Goal: Transaction & Acquisition: Purchase product/service

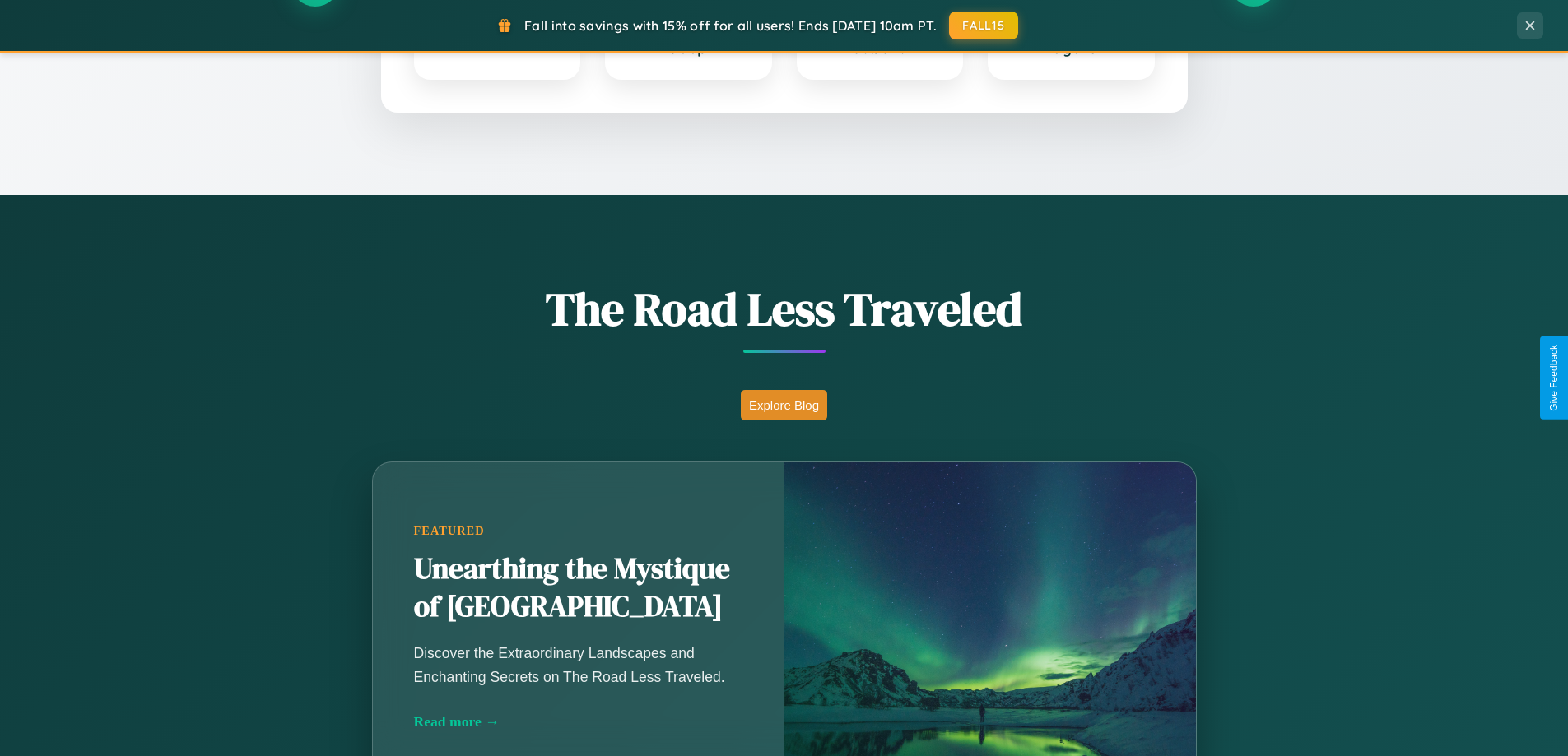
scroll to position [1133, 0]
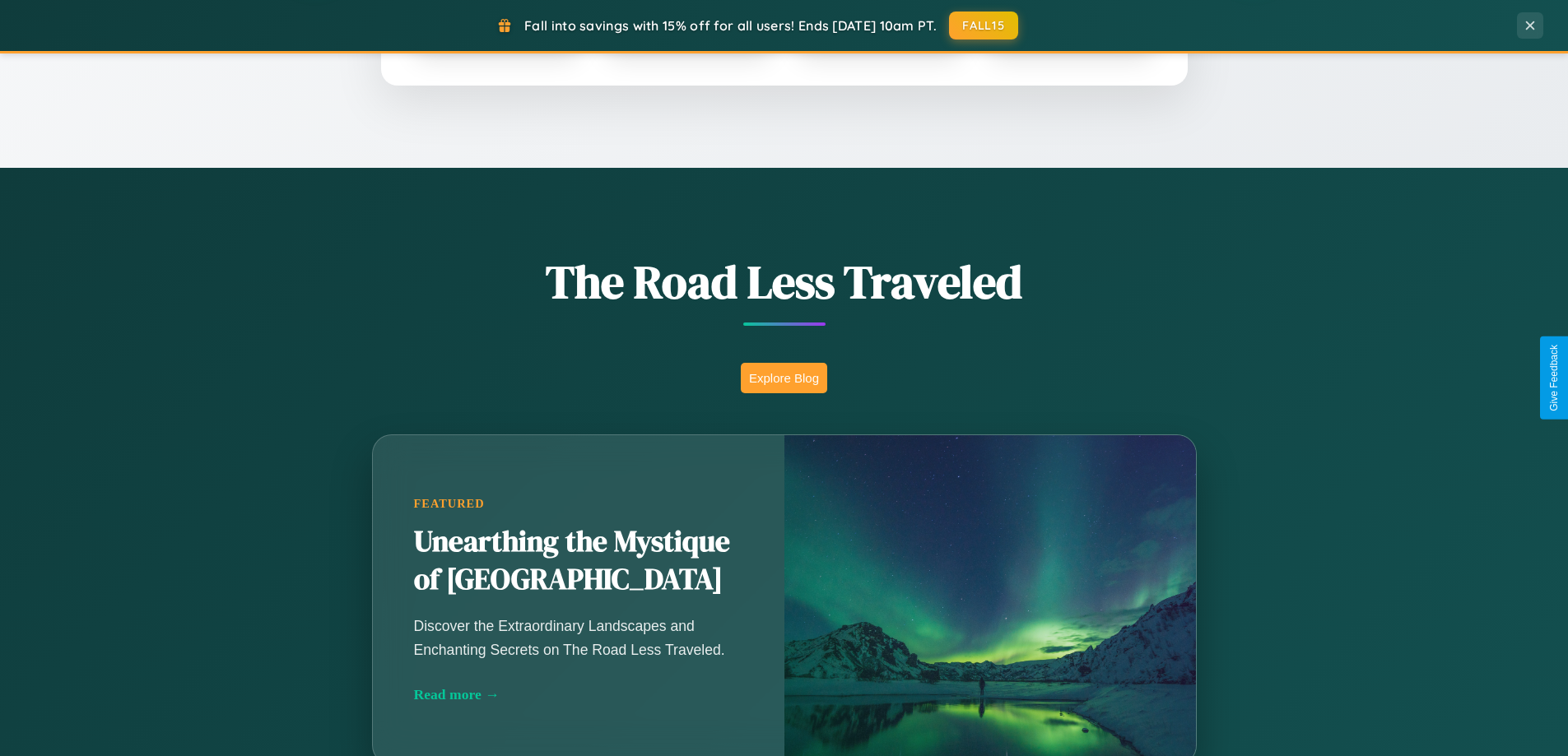
click at [784, 378] on button "Explore Blog" at bounding box center [784, 378] width 86 height 30
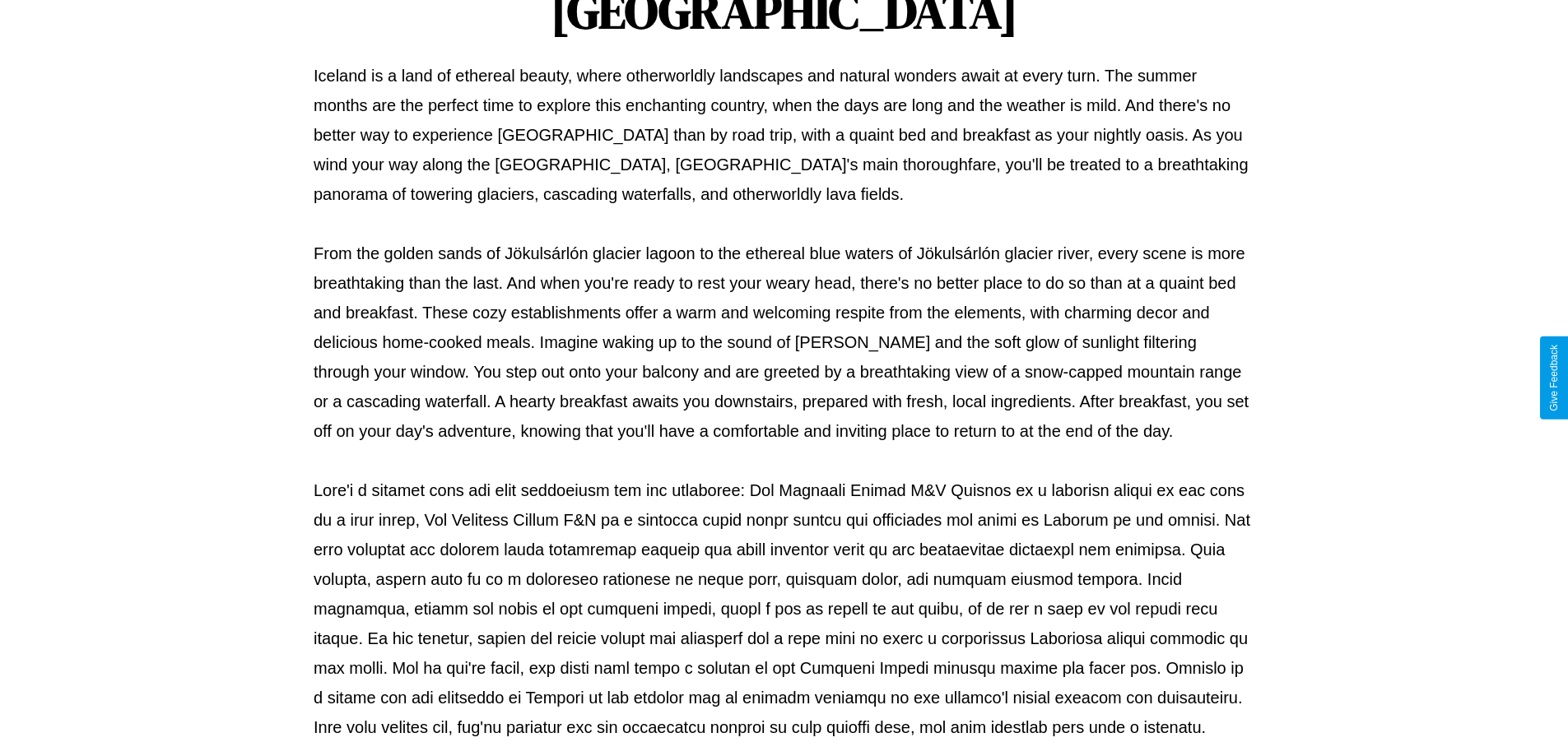
scroll to position [532, 0]
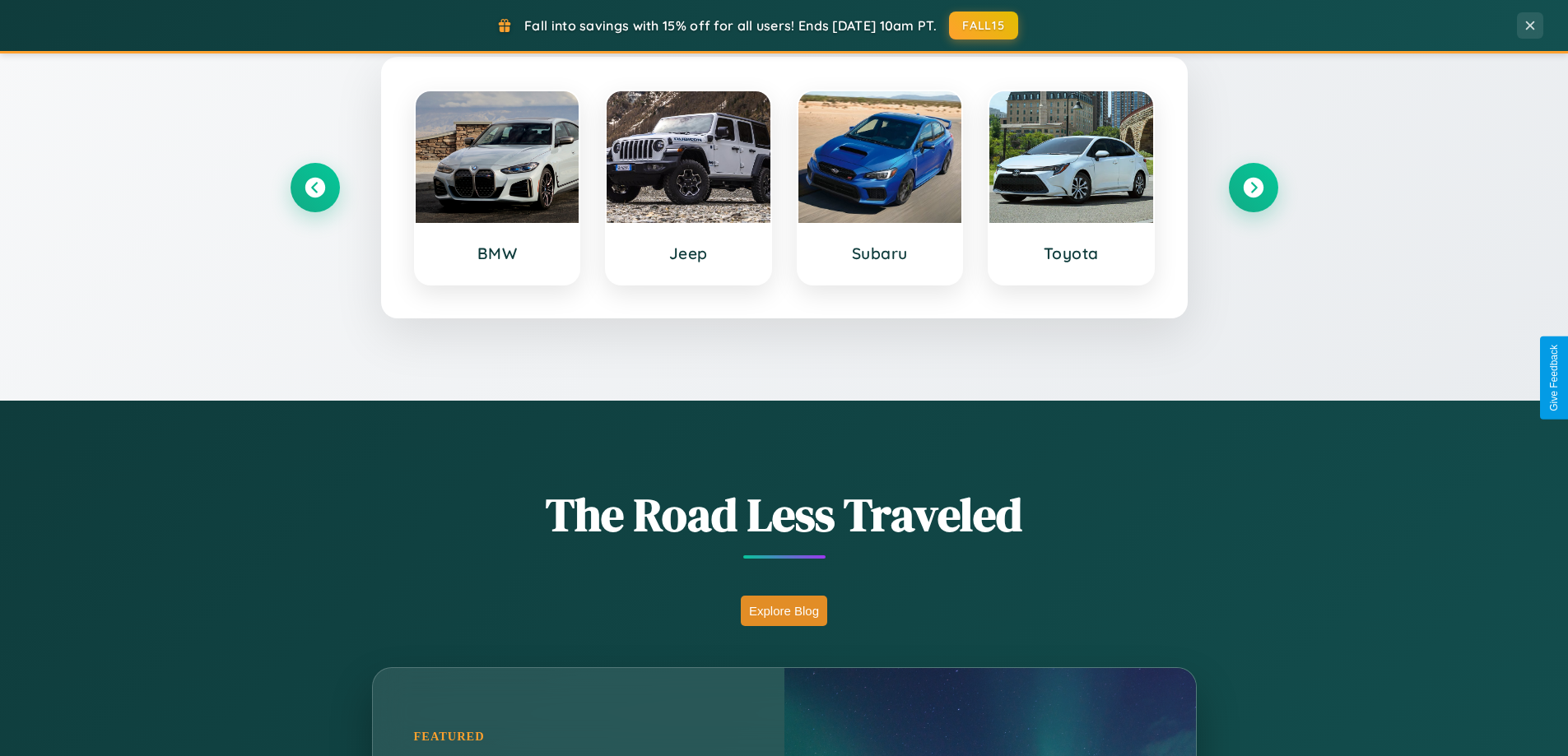
scroll to position [709, 0]
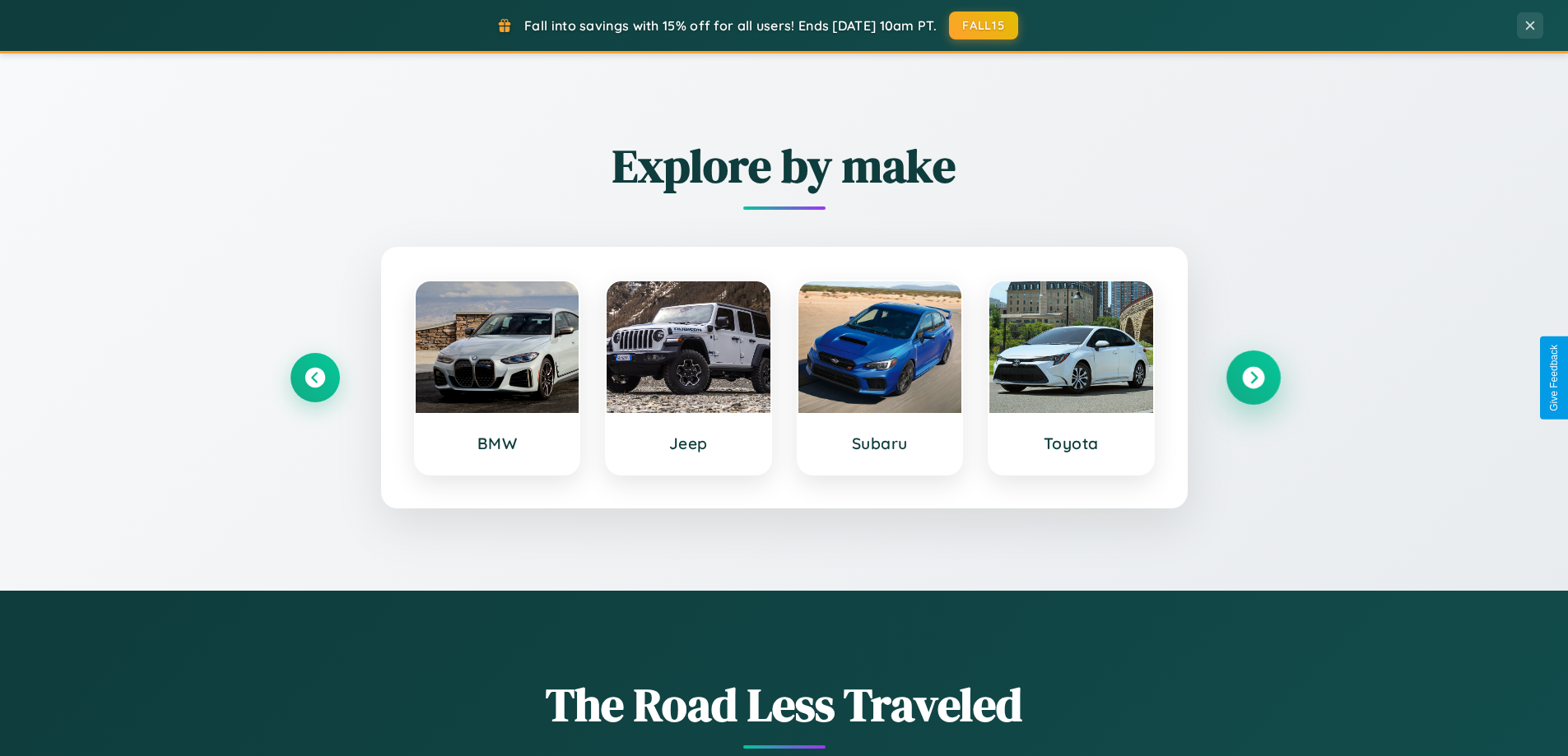
click at [1253, 378] on icon at bounding box center [1253, 378] width 23 height 23
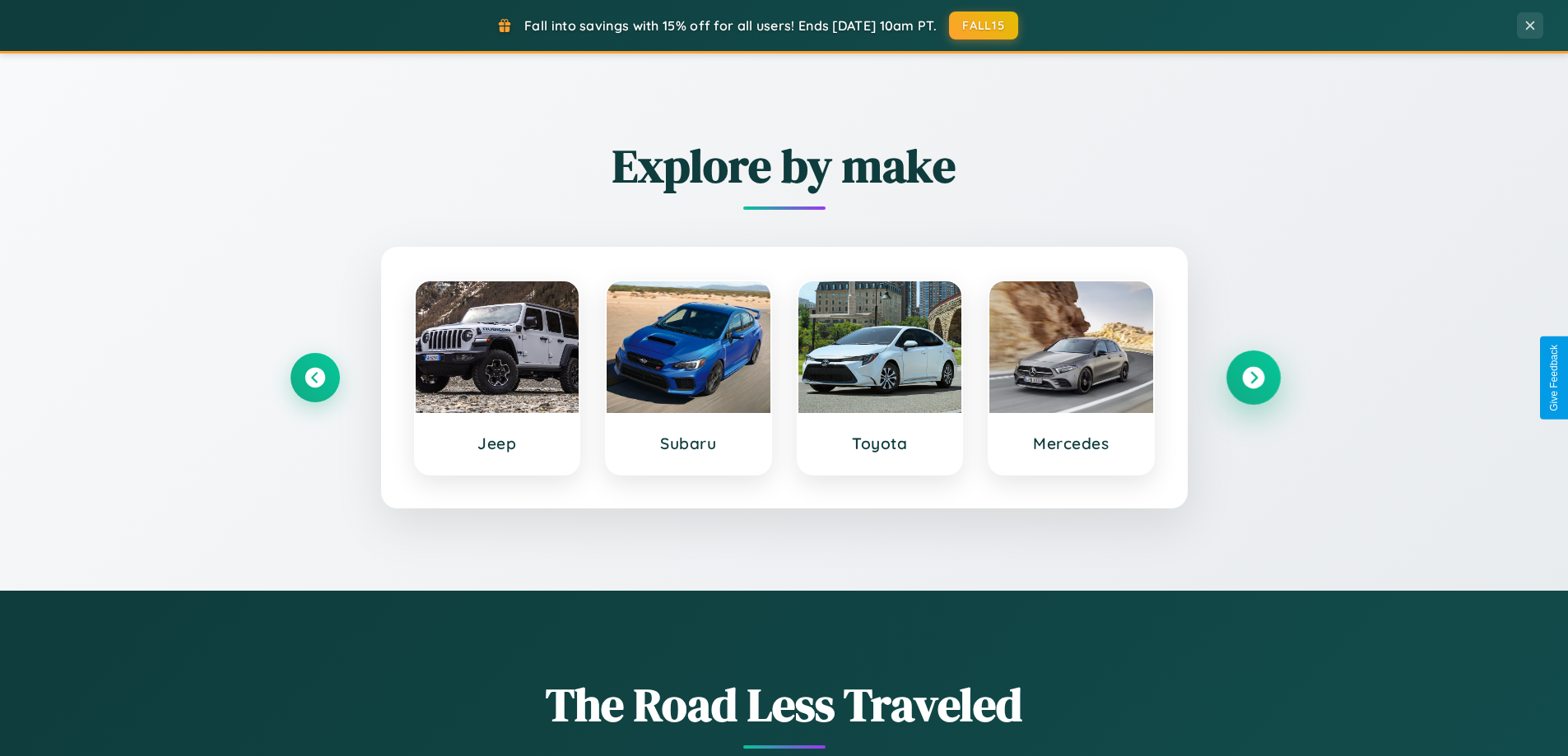
click at [1253, 378] on icon at bounding box center [1253, 378] width 23 height 23
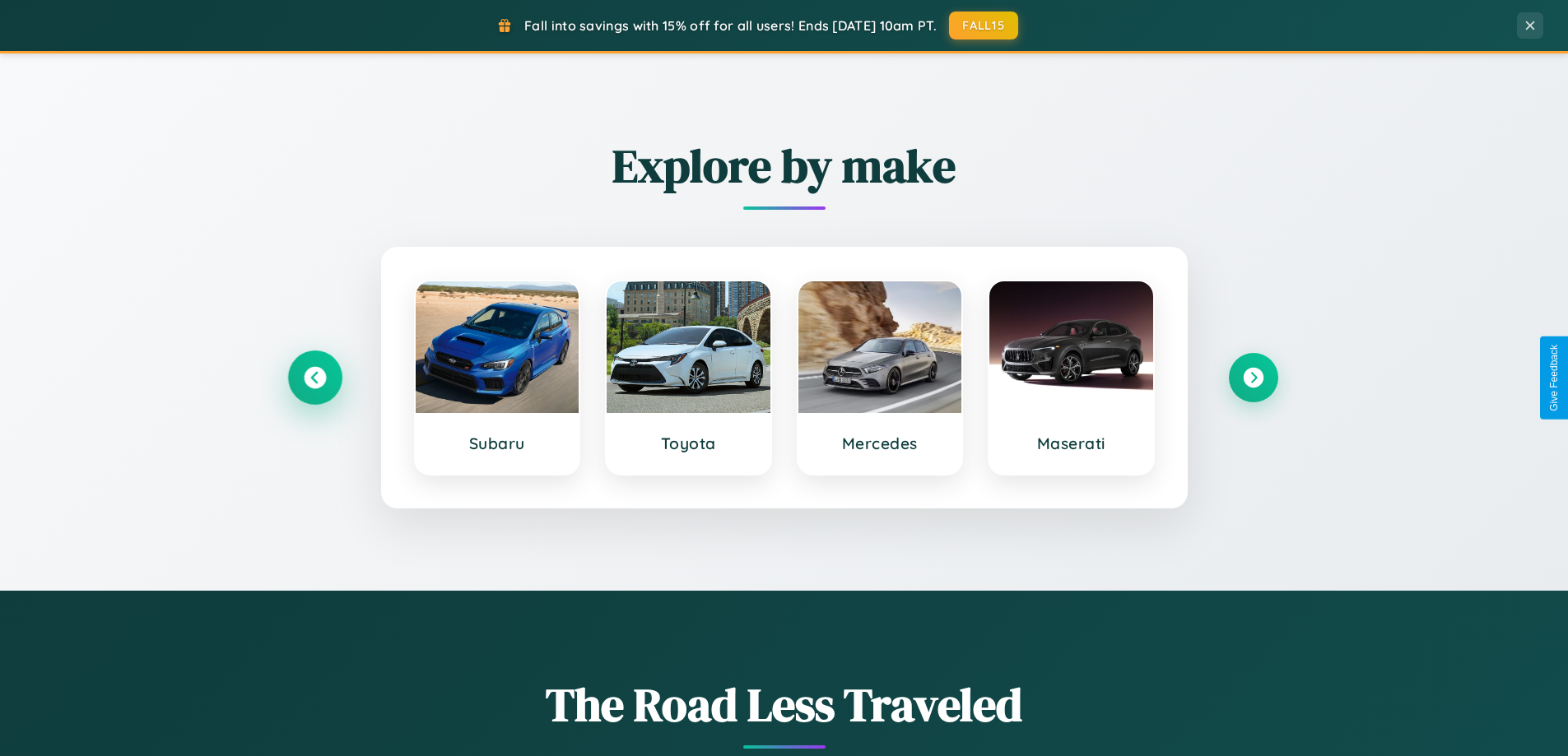
click at [314, 378] on icon at bounding box center [315, 378] width 23 height 23
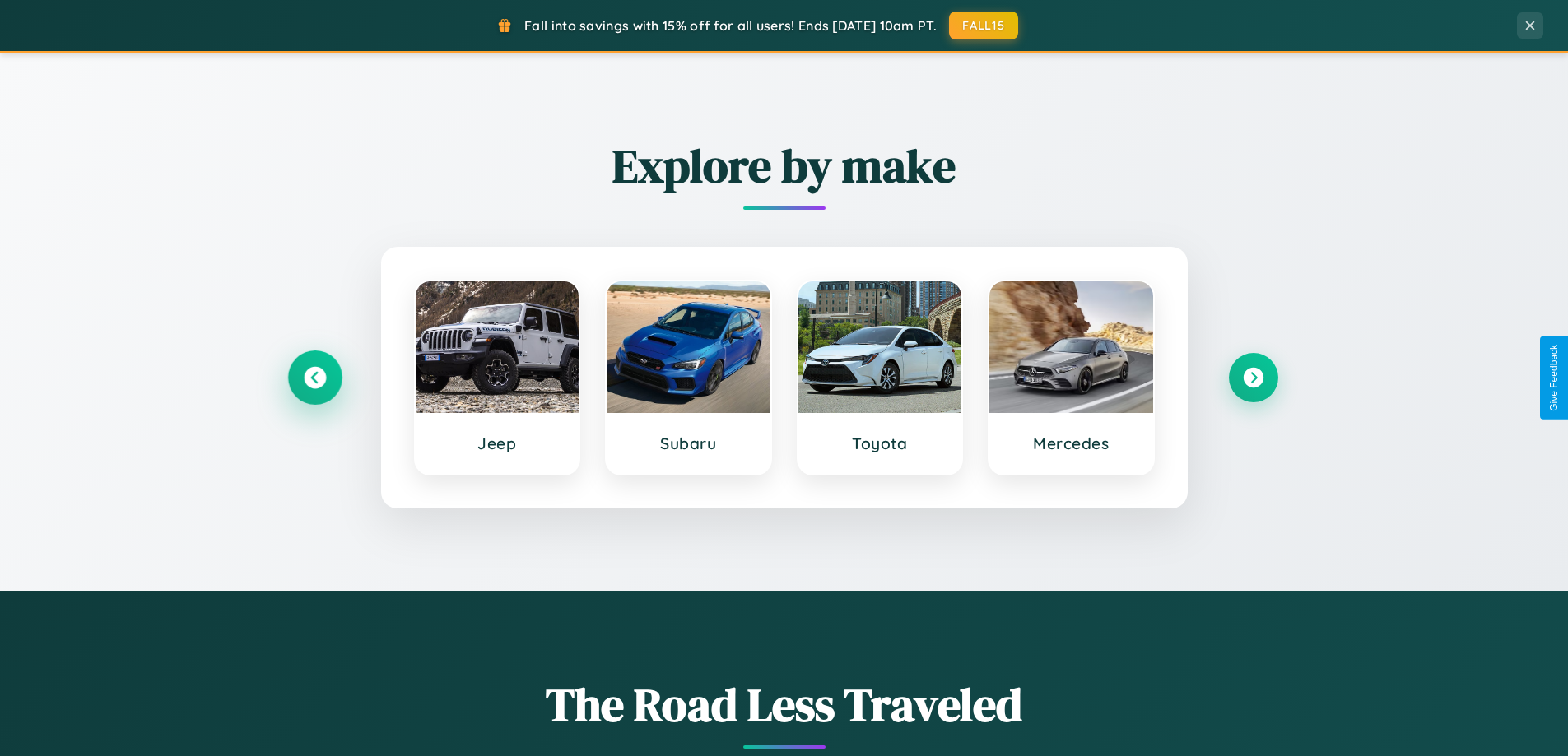
click at [314, 378] on icon at bounding box center [315, 378] width 23 height 23
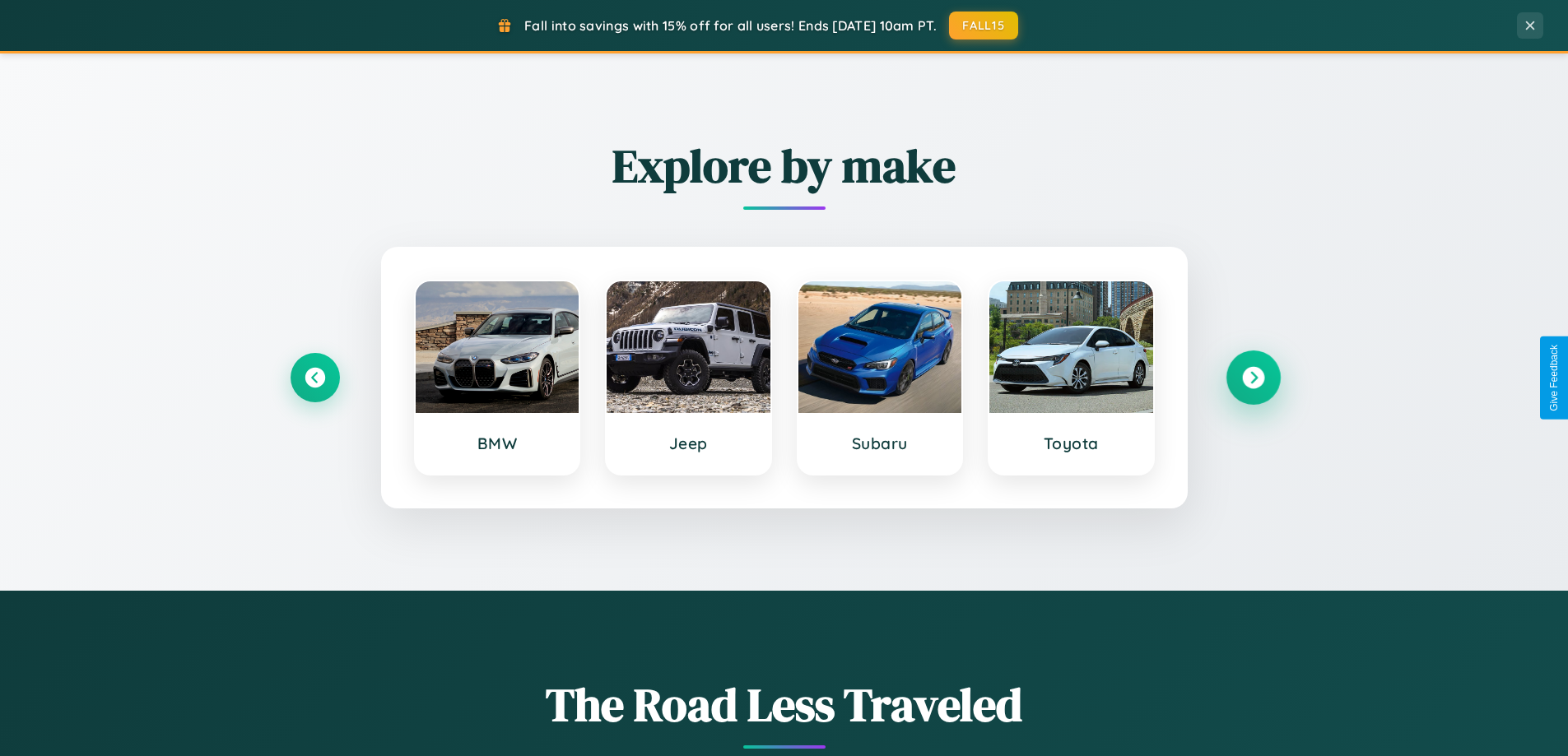
click at [1253, 378] on icon at bounding box center [1253, 378] width 23 height 23
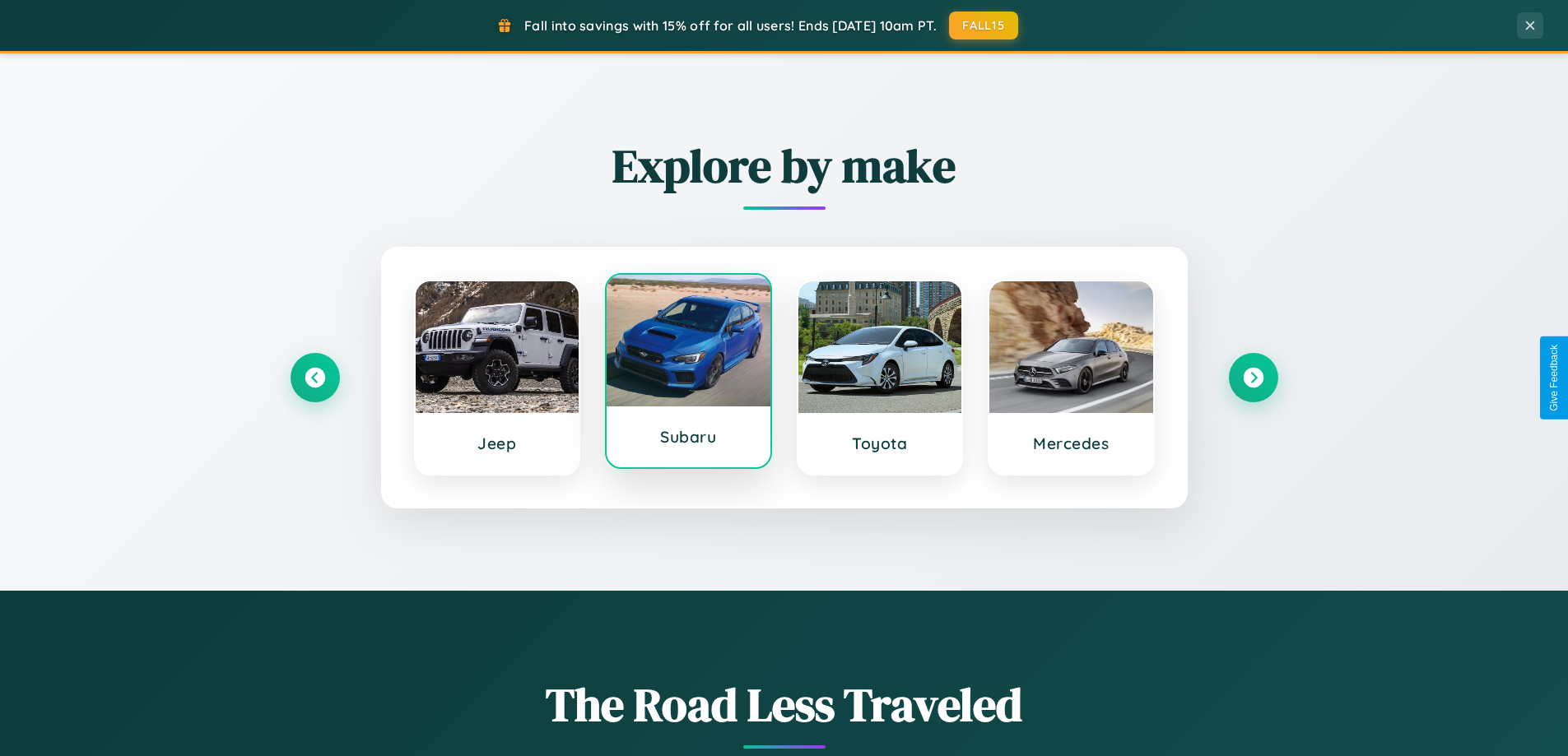
click at [688, 376] on div at bounding box center [688, 341] width 164 height 132
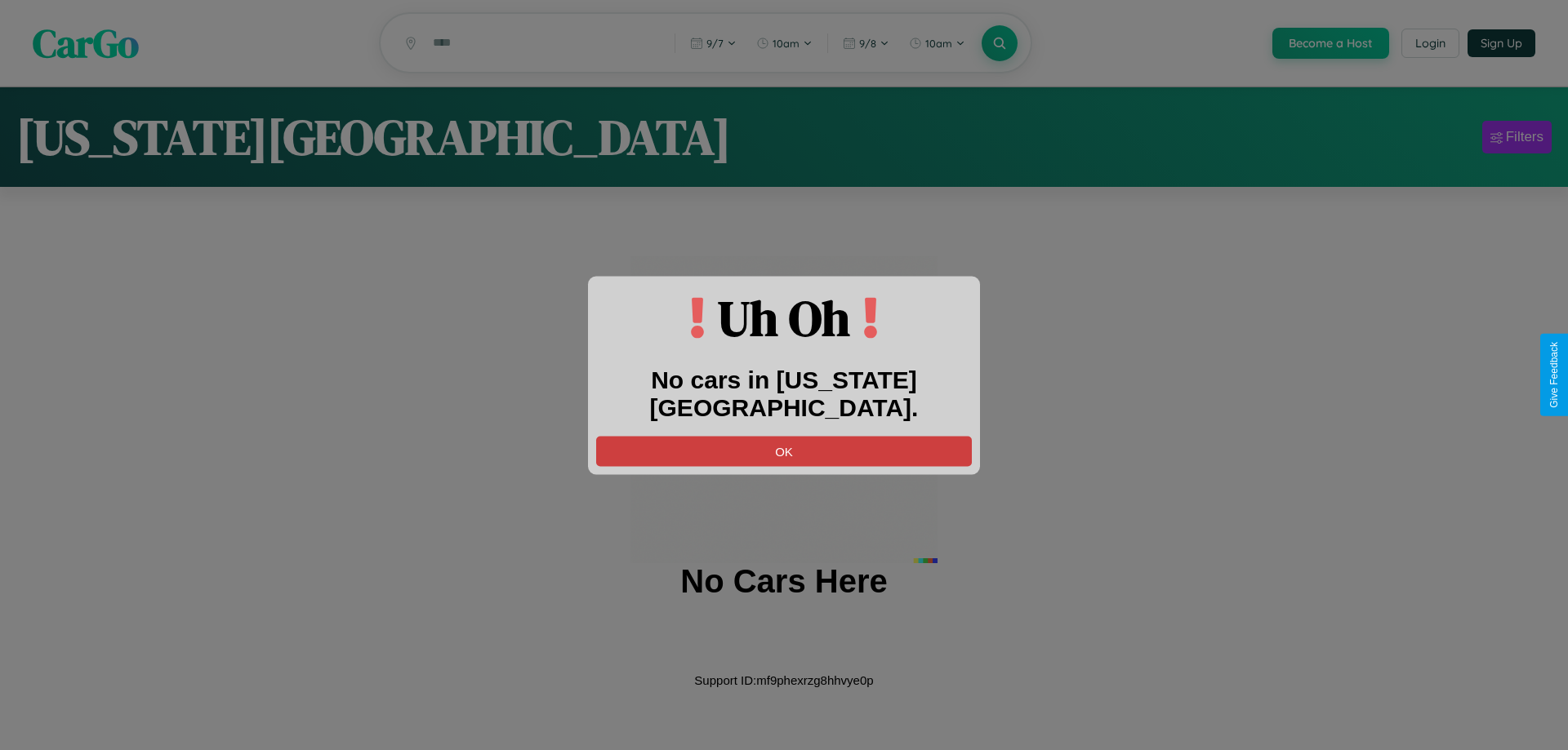
click at [784, 436] on button "OK" at bounding box center [783, 451] width 375 height 30
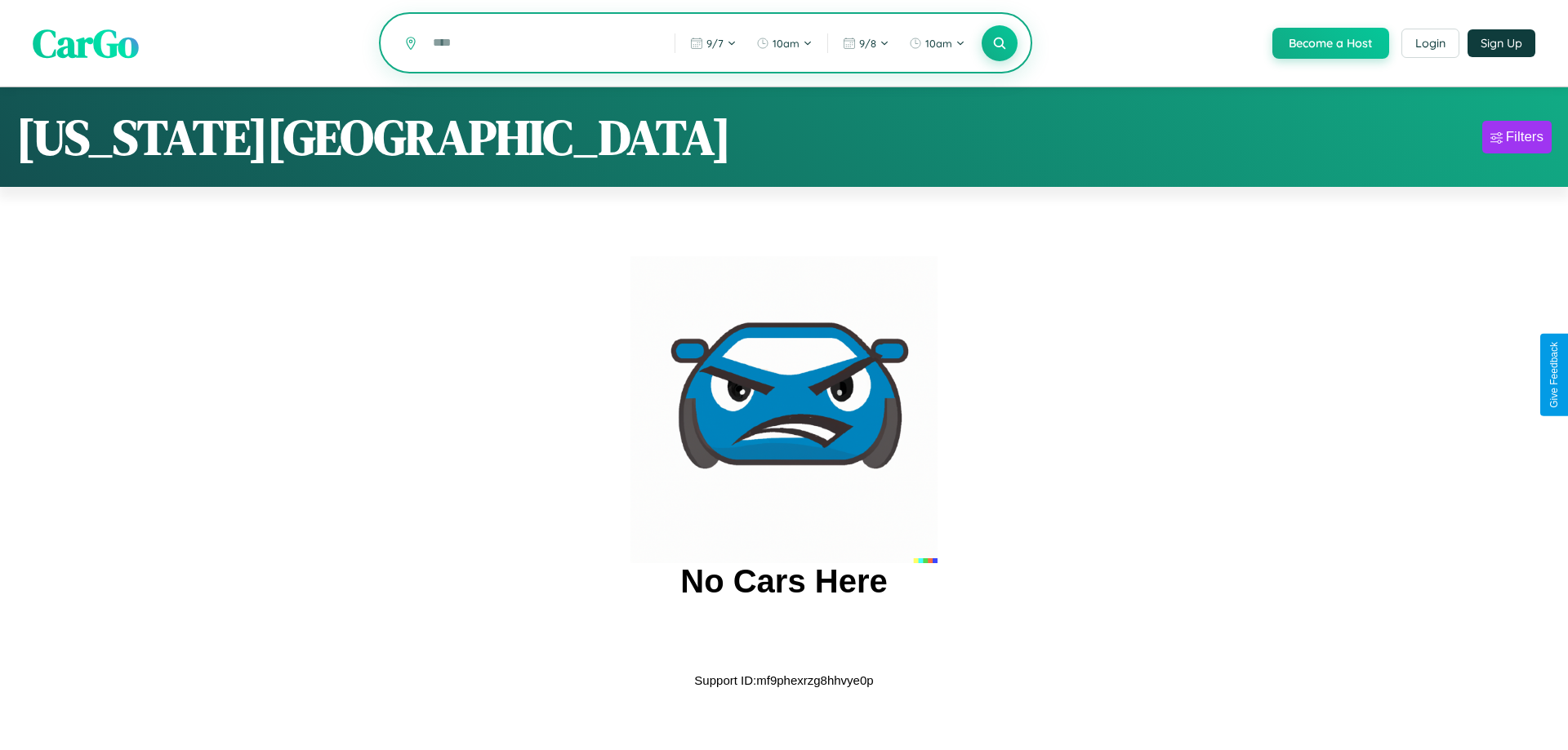
click at [540, 44] on input "text" at bounding box center [541, 42] width 234 height 28
type input "*"
click at [998, 44] on icon at bounding box center [999, 42] width 16 height 16
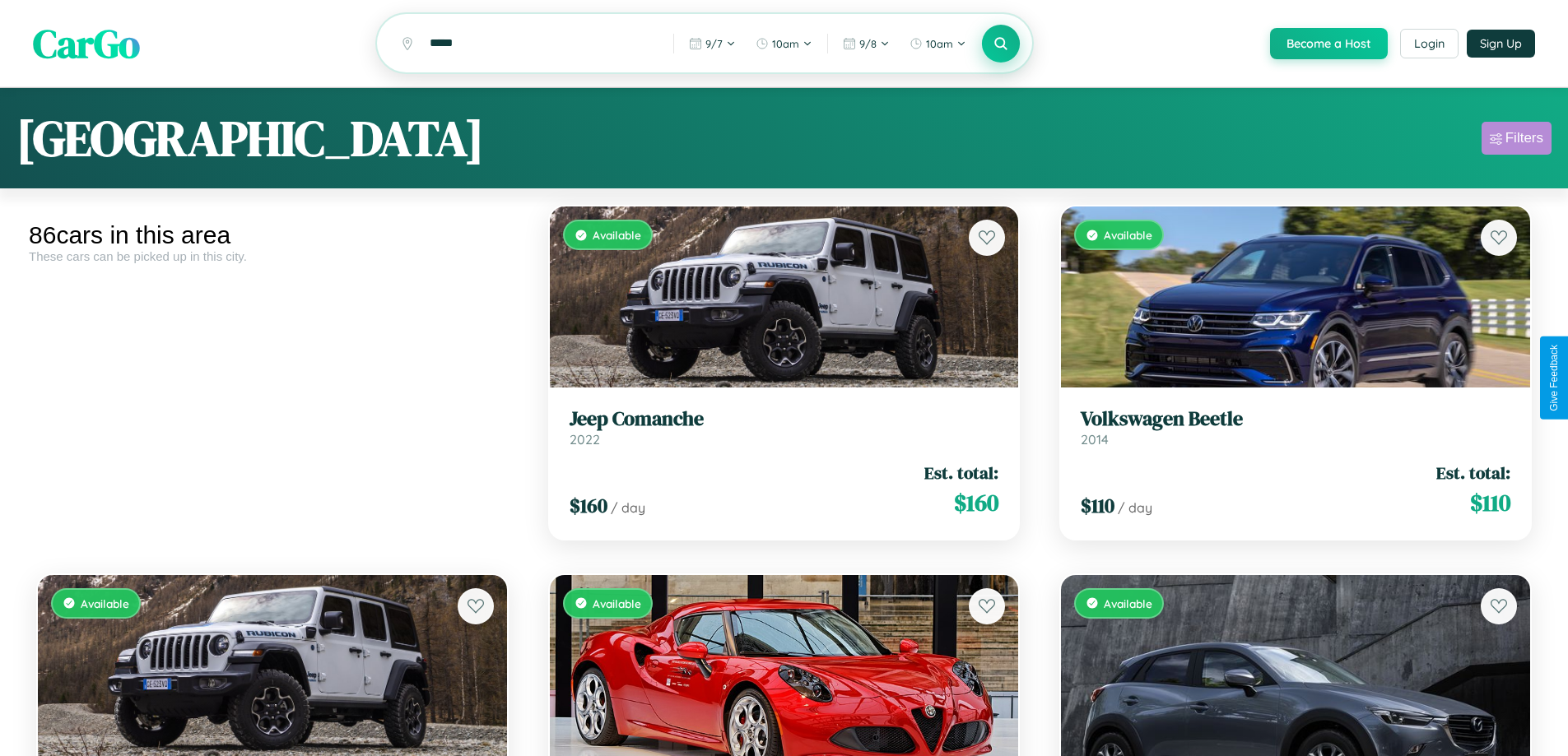
click at [1516, 140] on div "Filters" at bounding box center [1524, 139] width 38 height 17
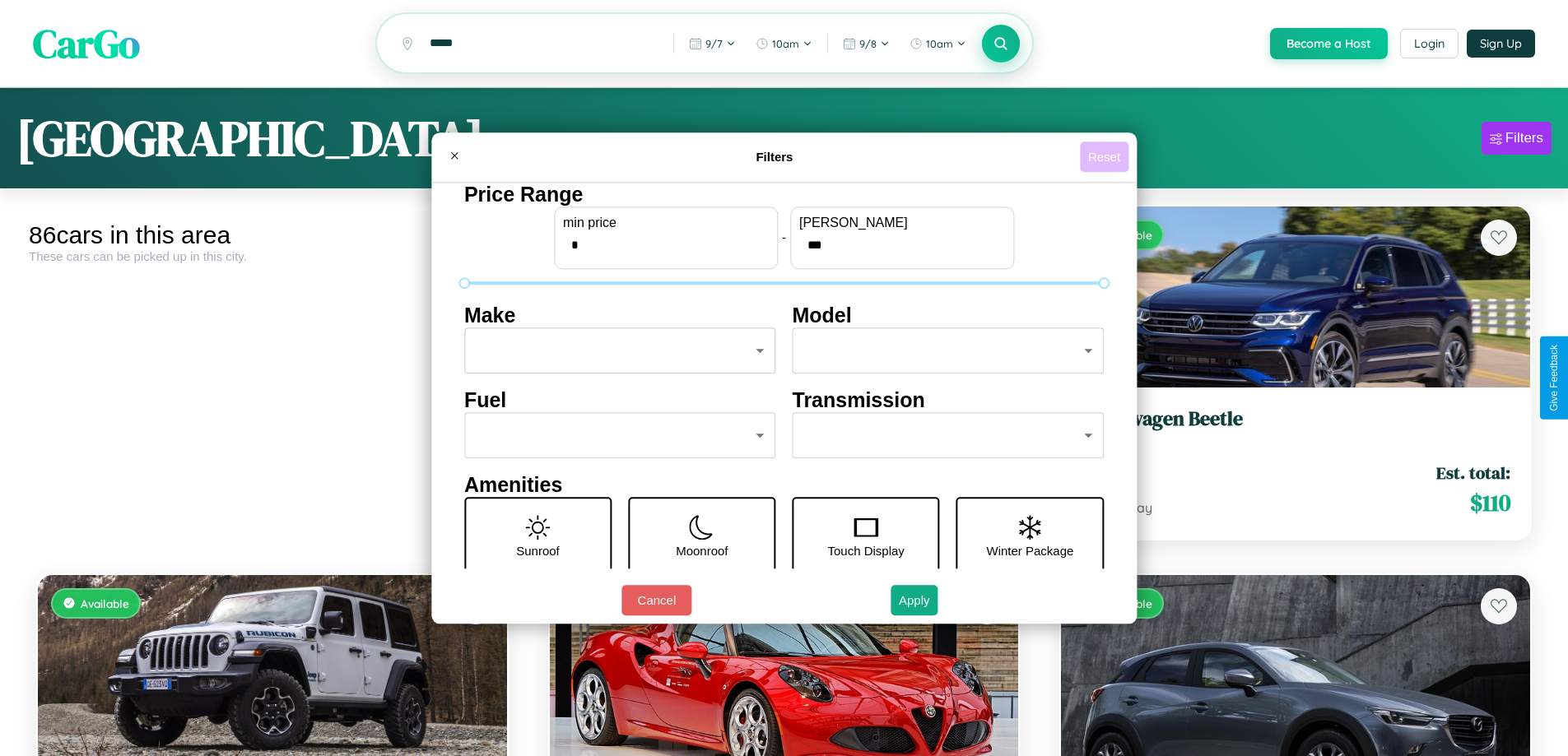
click at [1106, 156] on button "Reset" at bounding box center [1104, 156] width 48 height 30
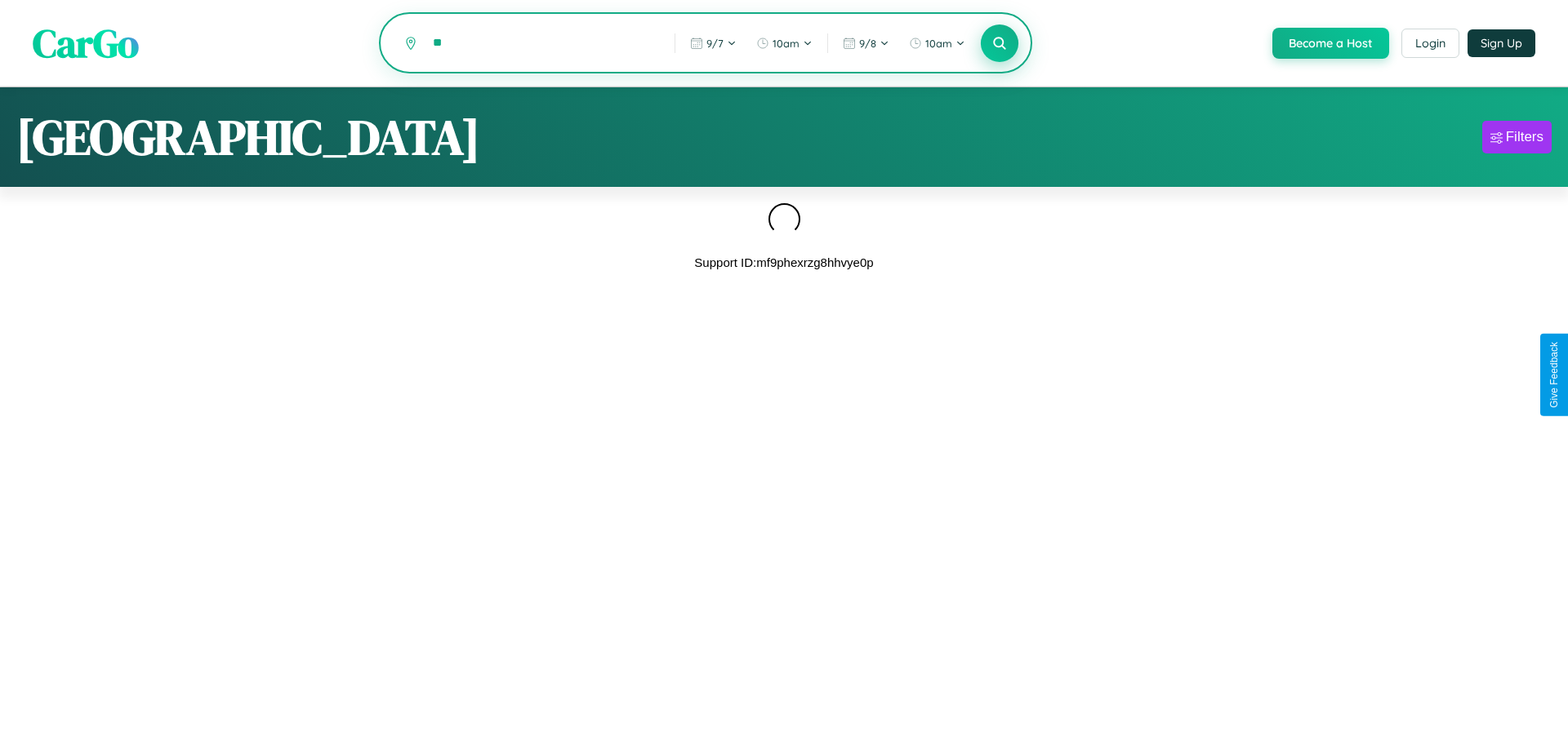
type input "*"
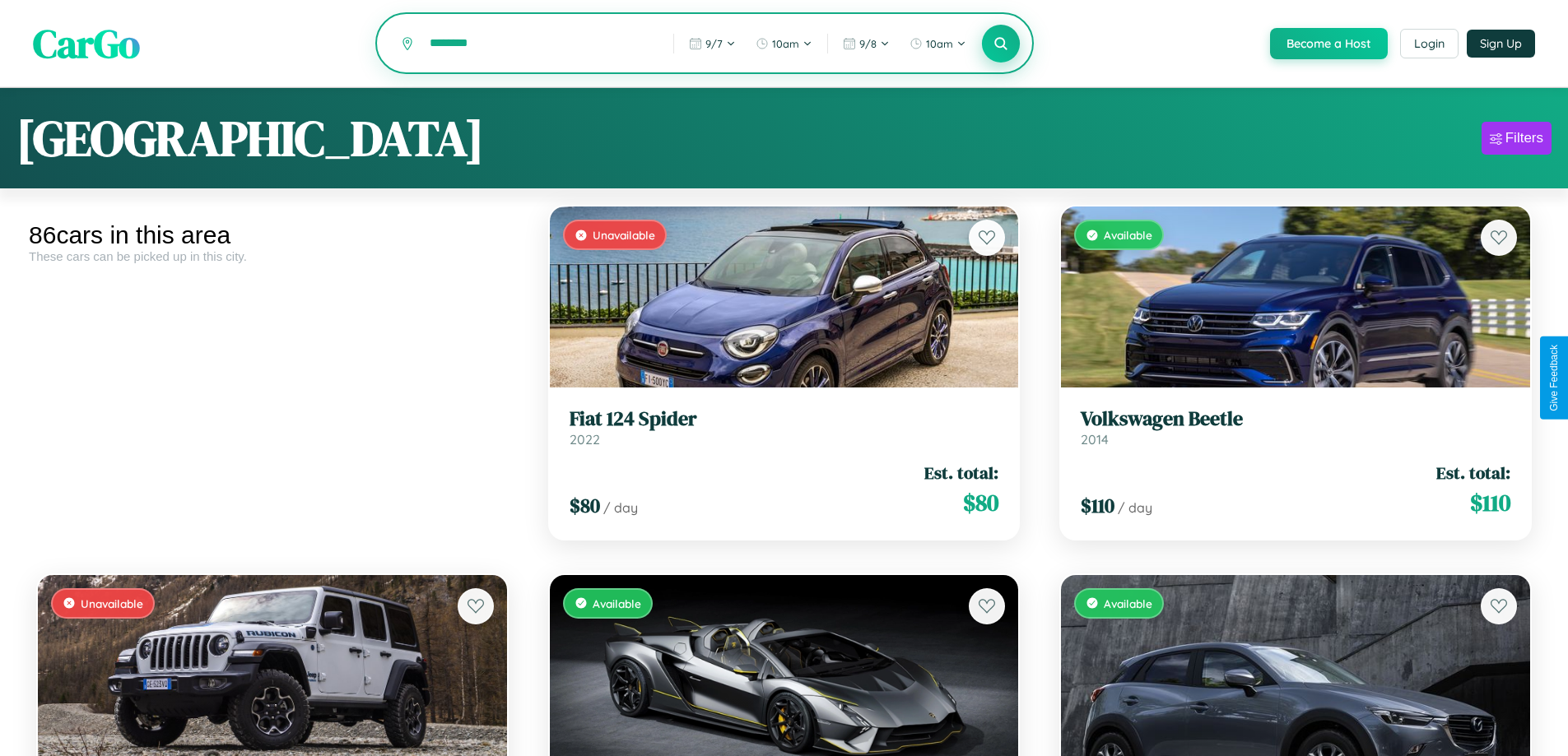
type input "********"
click at [1000, 44] on icon at bounding box center [1001, 43] width 16 height 16
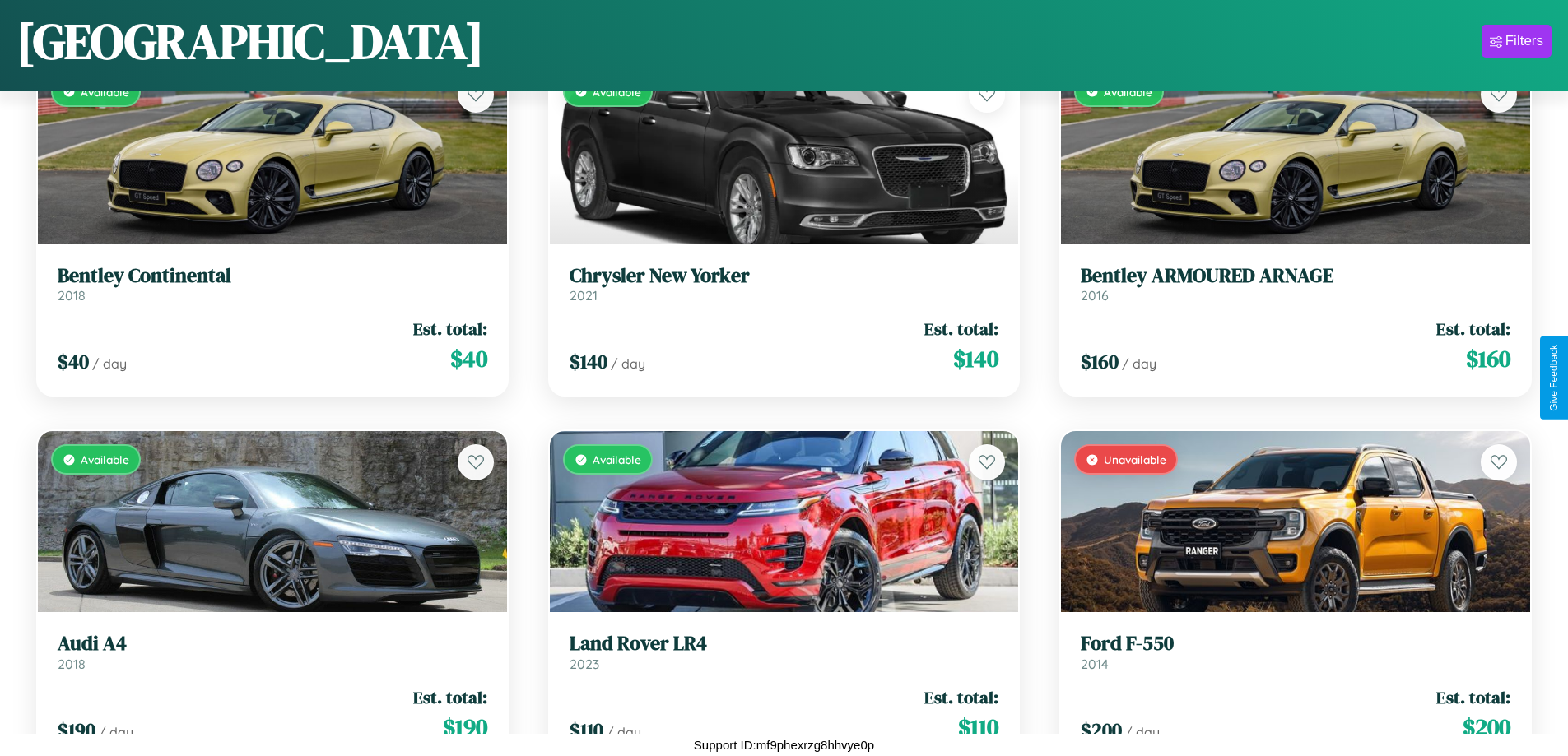
scroll to position [7603, 0]
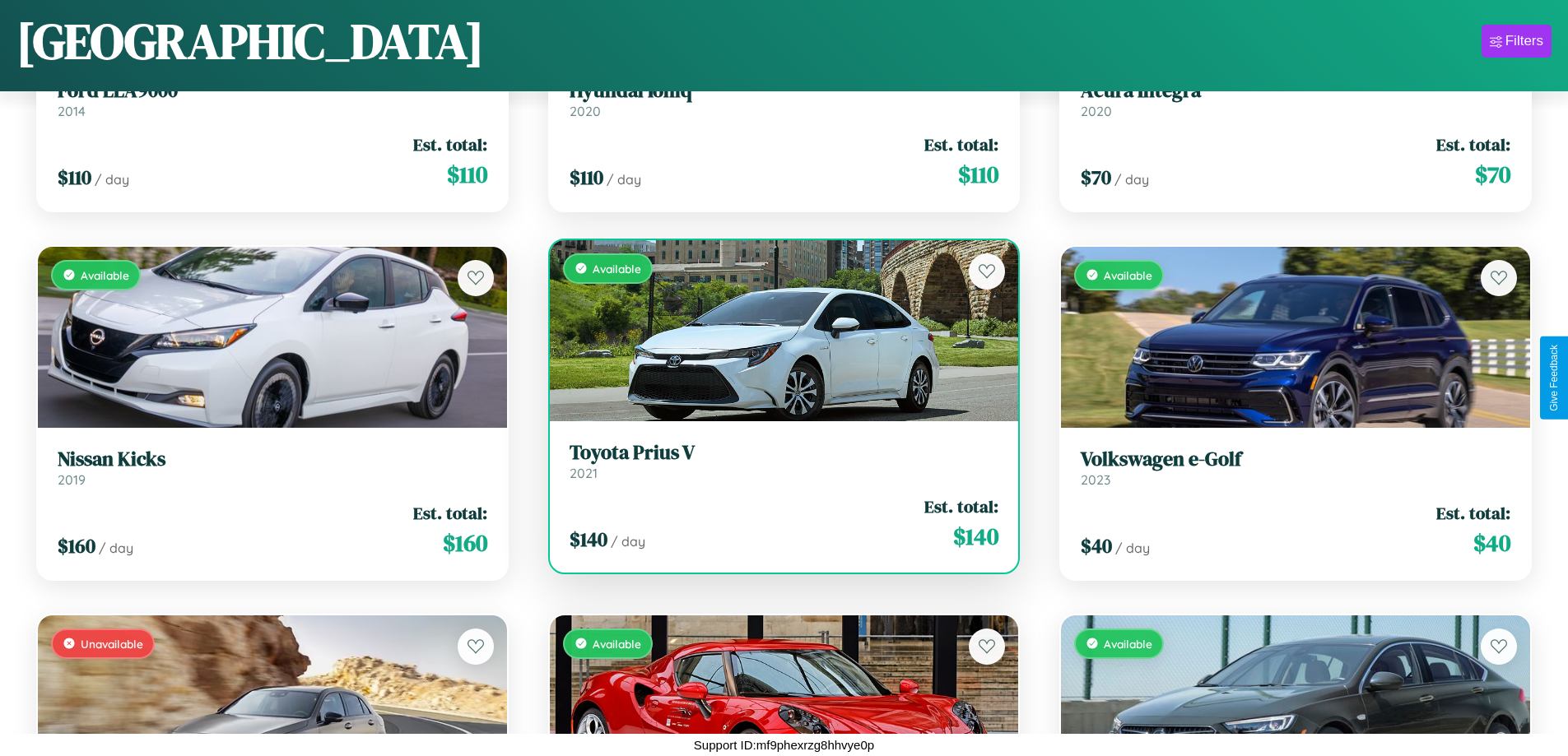
click at [777, 332] on div "Available" at bounding box center [784, 331] width 469 height 181
click at [777, 330] on div "Available" at bounding box center [784, 331] width 469 height 181
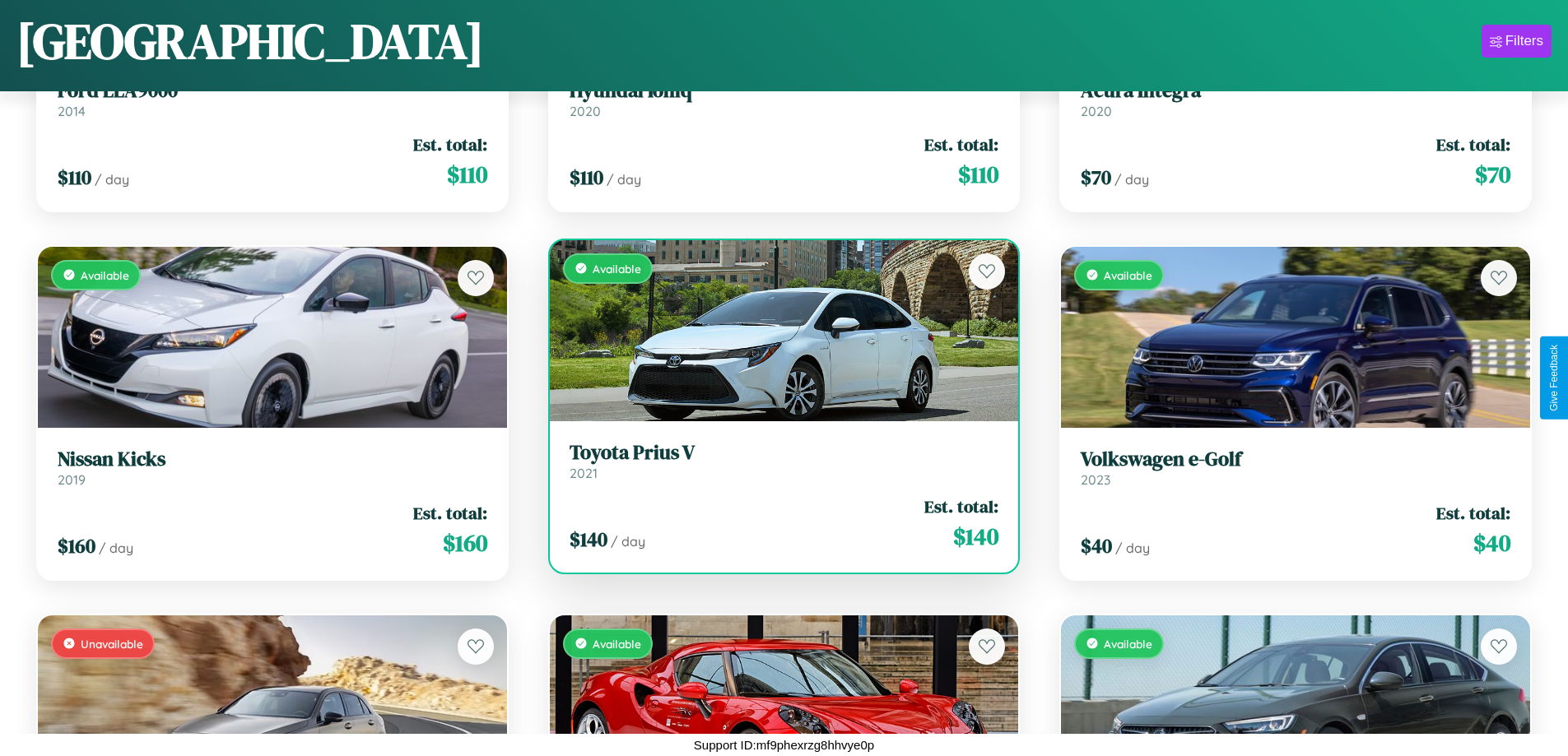
click at [777, 330] on div "Available" at bounding box center [784, 331] width 469 height 181
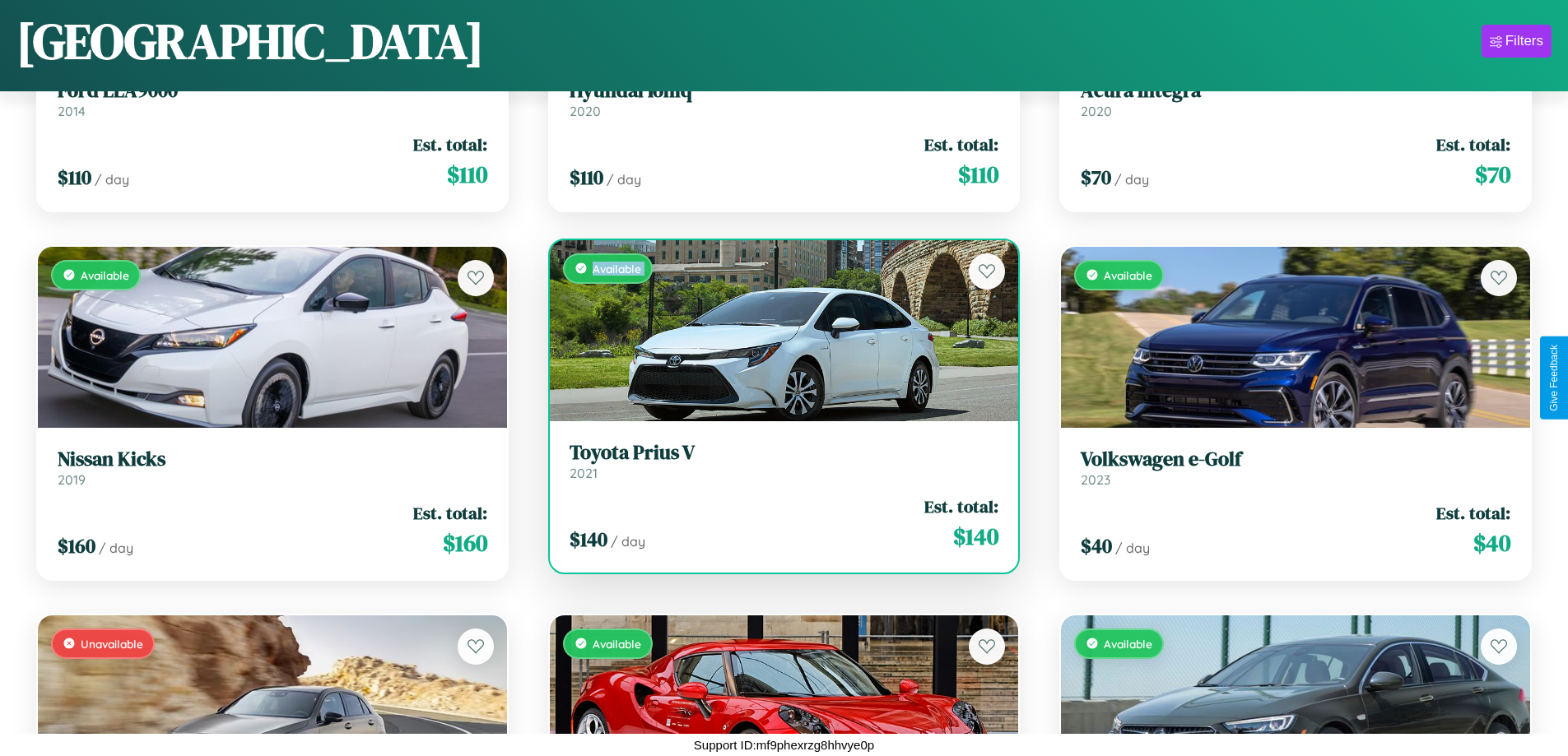
click at [777, 330] on div "Available" at bounding box center [784, 331] width 469 height 181
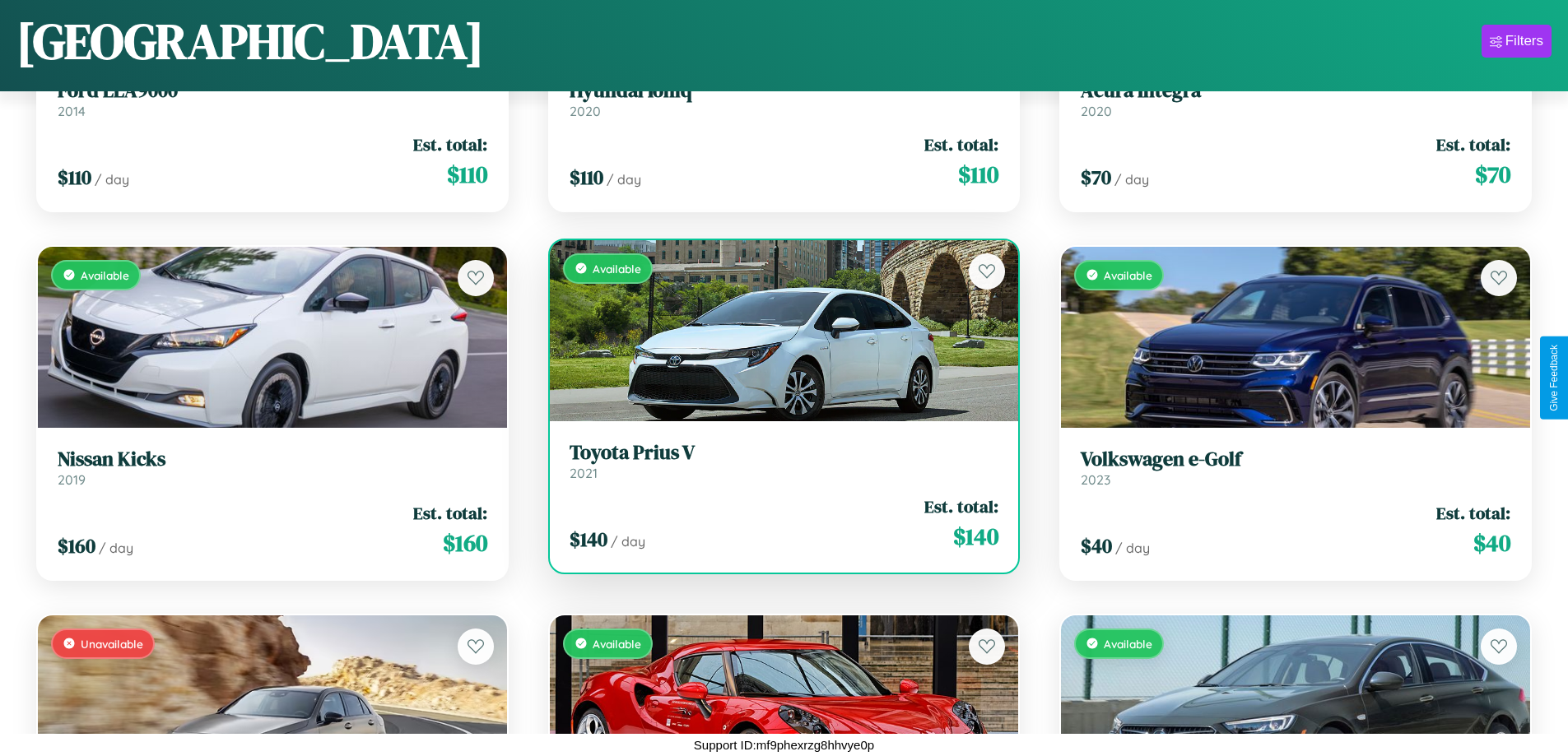
click at [777, 330] on div "Available" at bounding box center [784, 331] width 469 height 181
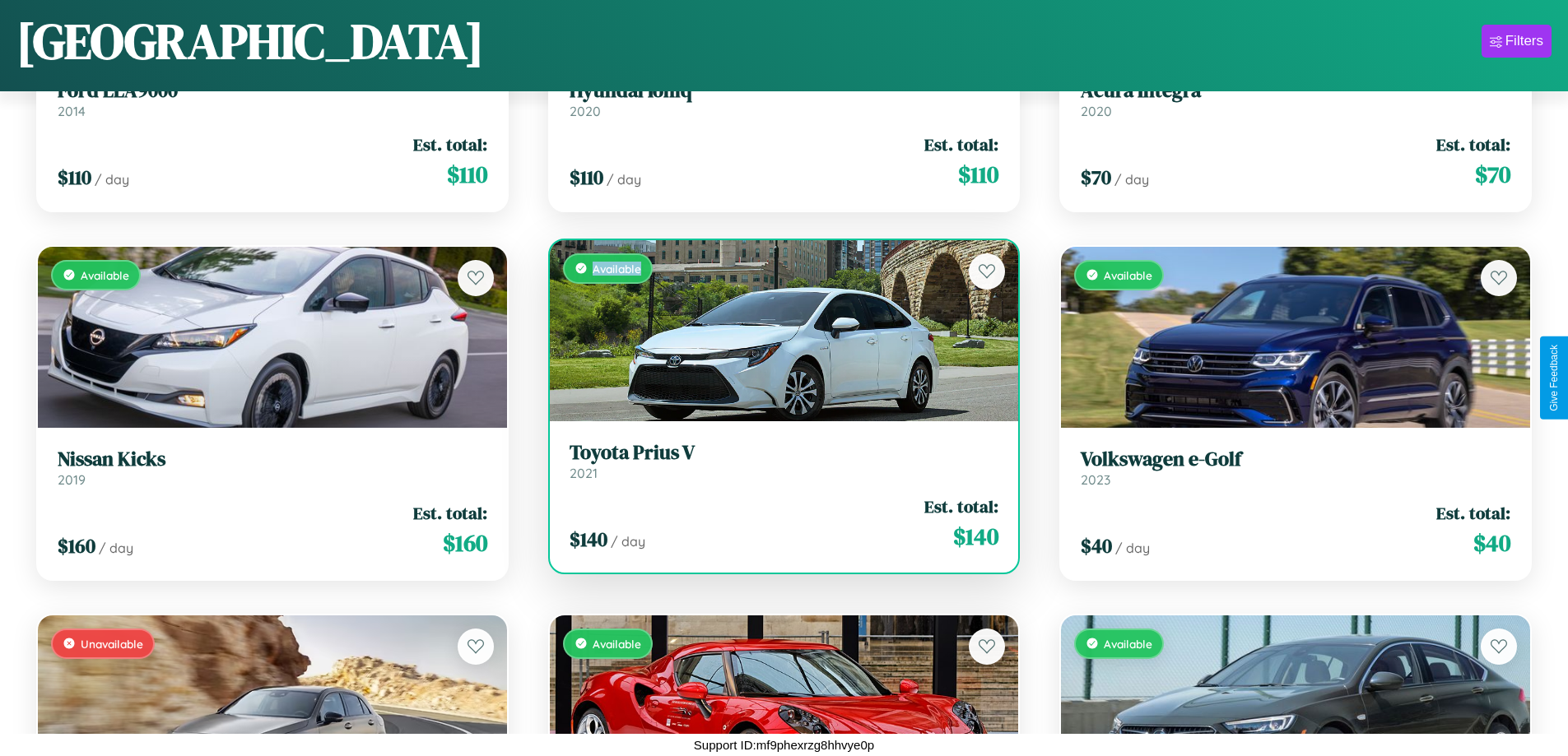
click at [777, 330] on div "Available" at bounding box center [784, 331] width 469 height 181
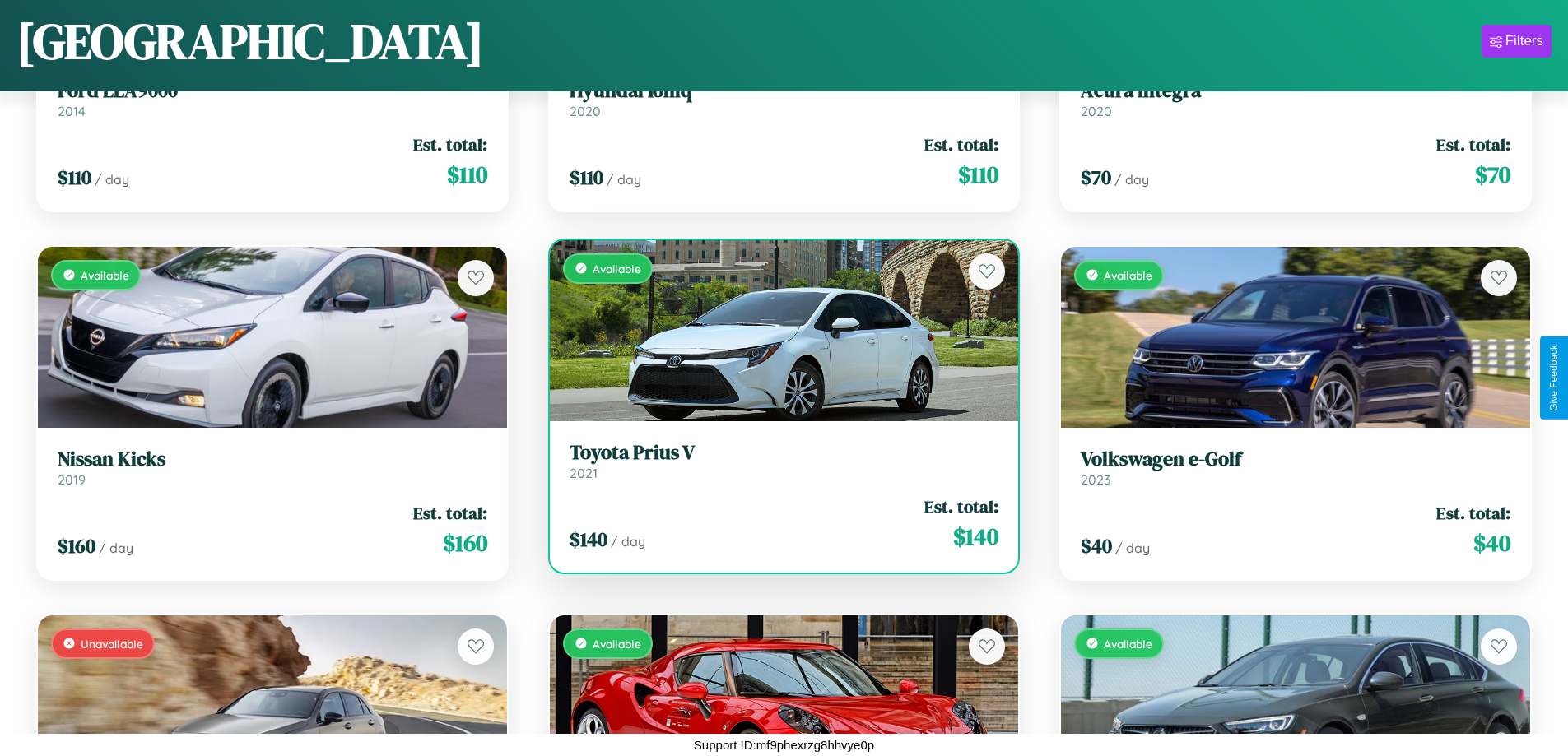
click at [777, 461] on h3 "Toyota Prius V" at bounding box center [784, 453] width 429 height 24
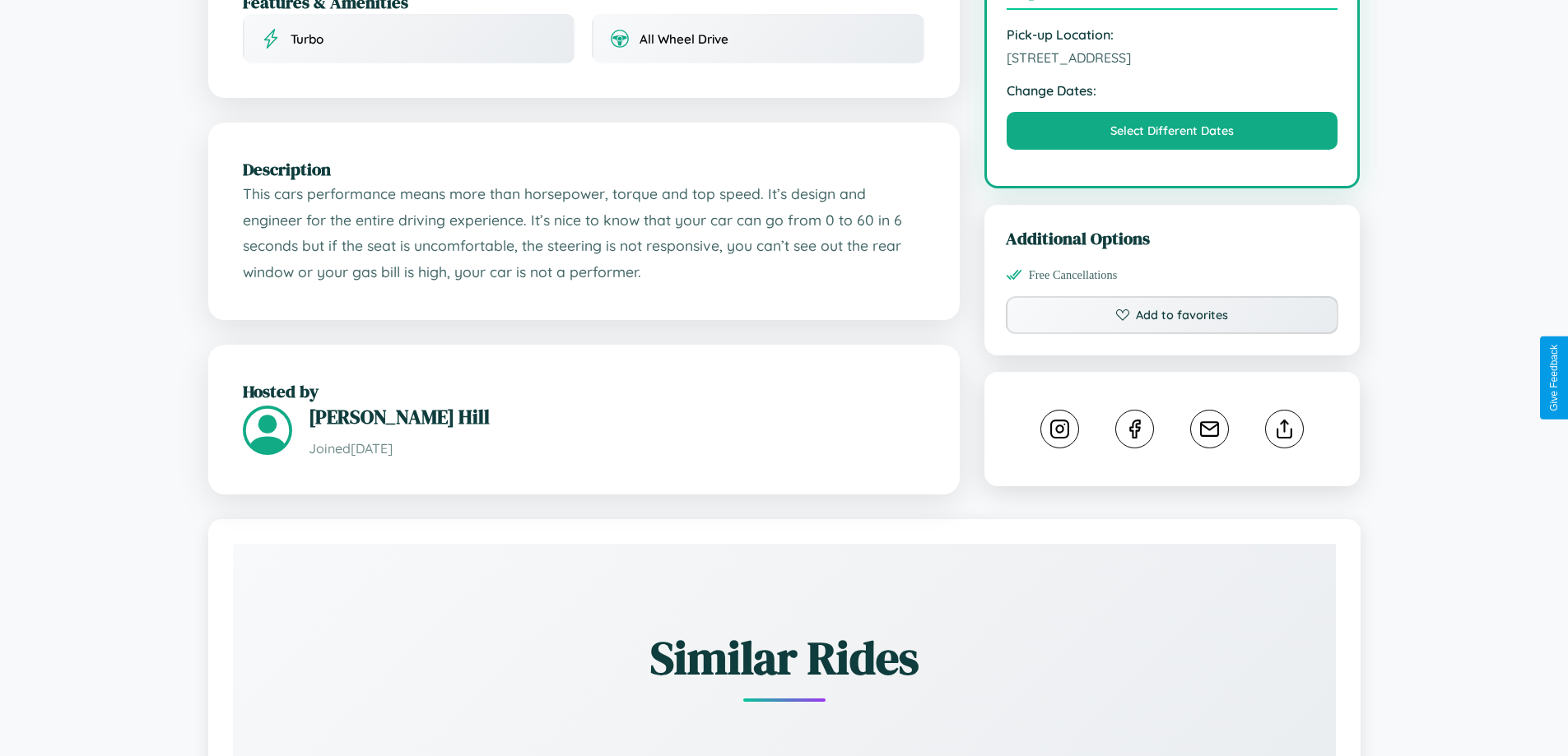
scroll to position [540, 0]
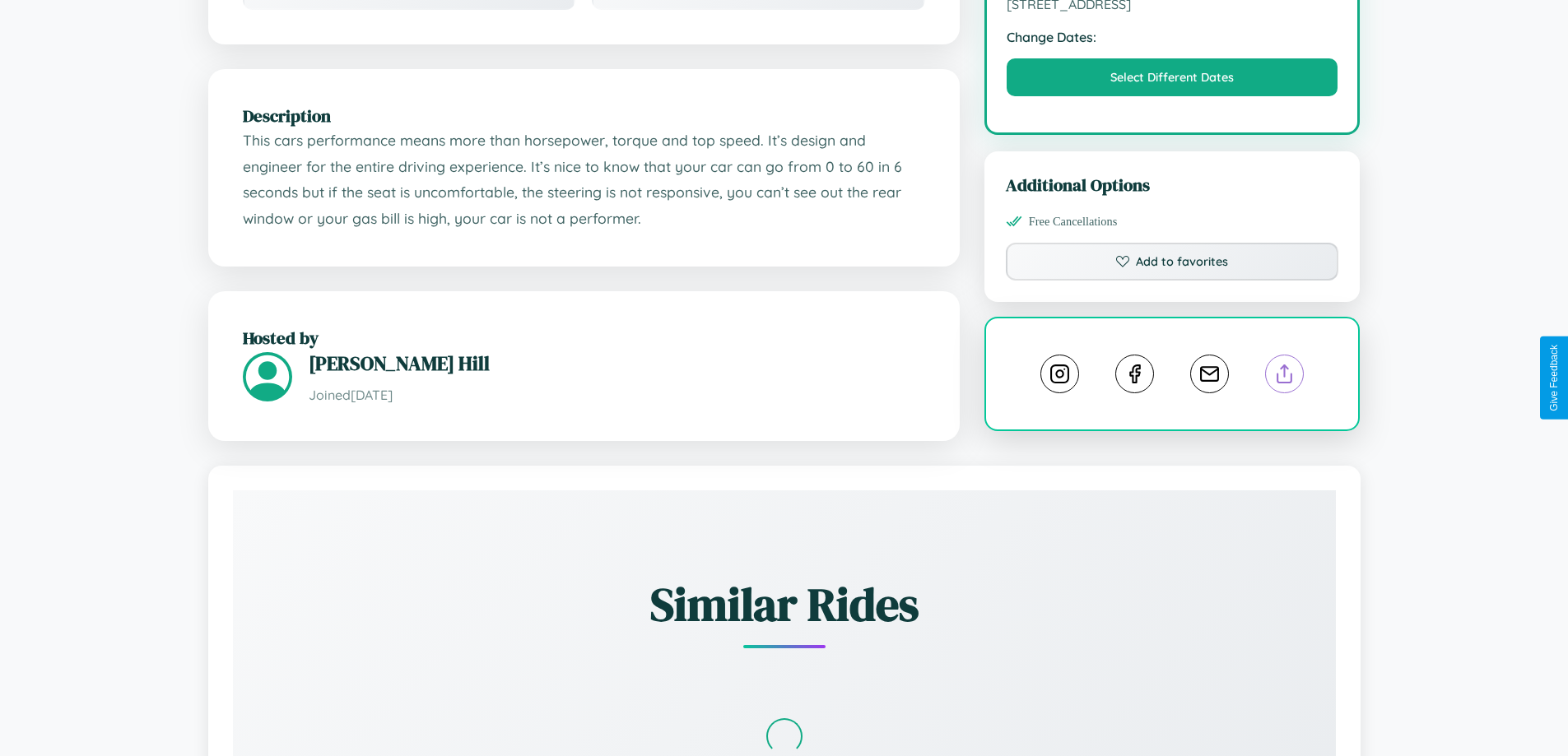
click at [1285, 376] on line at bounding box center [1285, 371] width 0 height 12
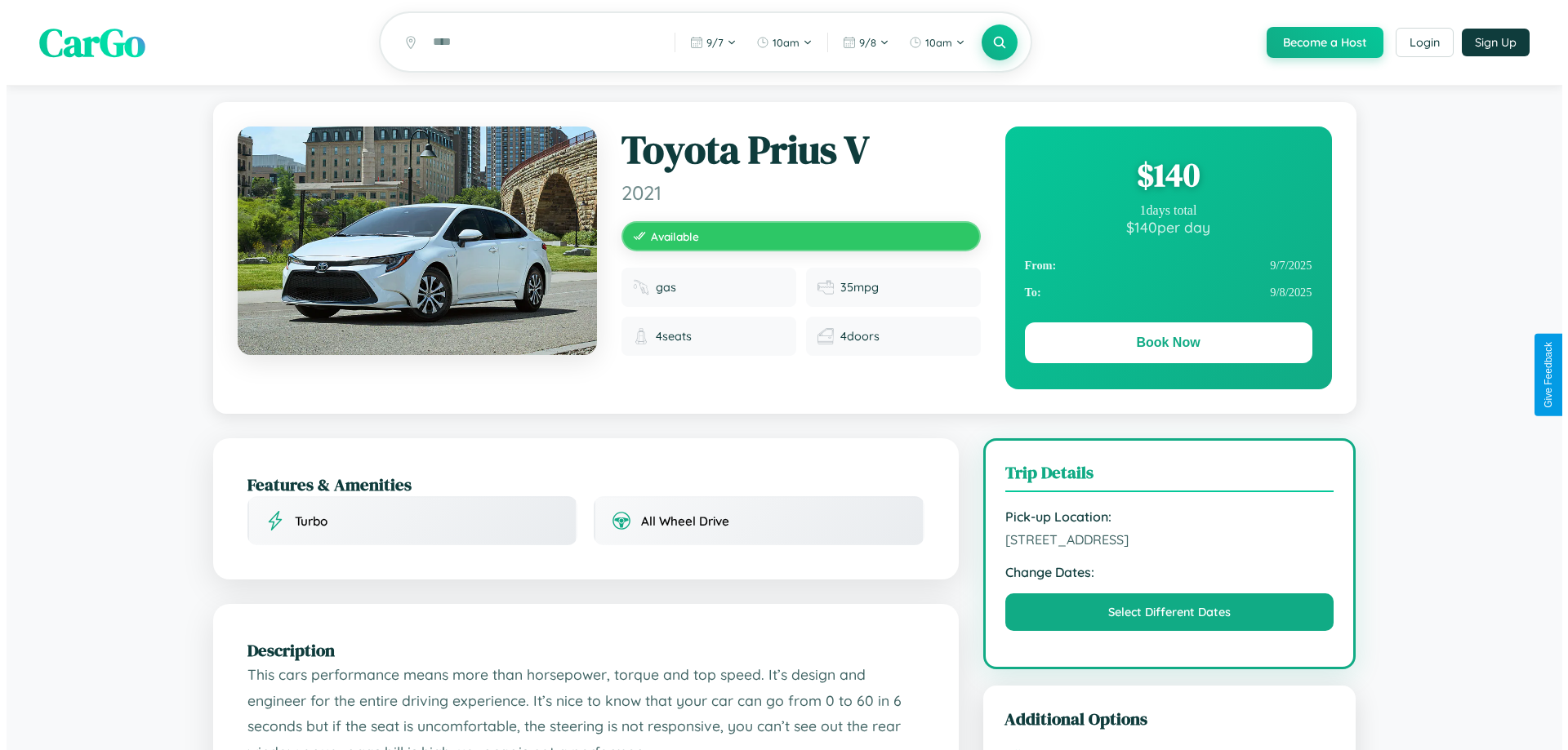
scroll to position [0, 0]
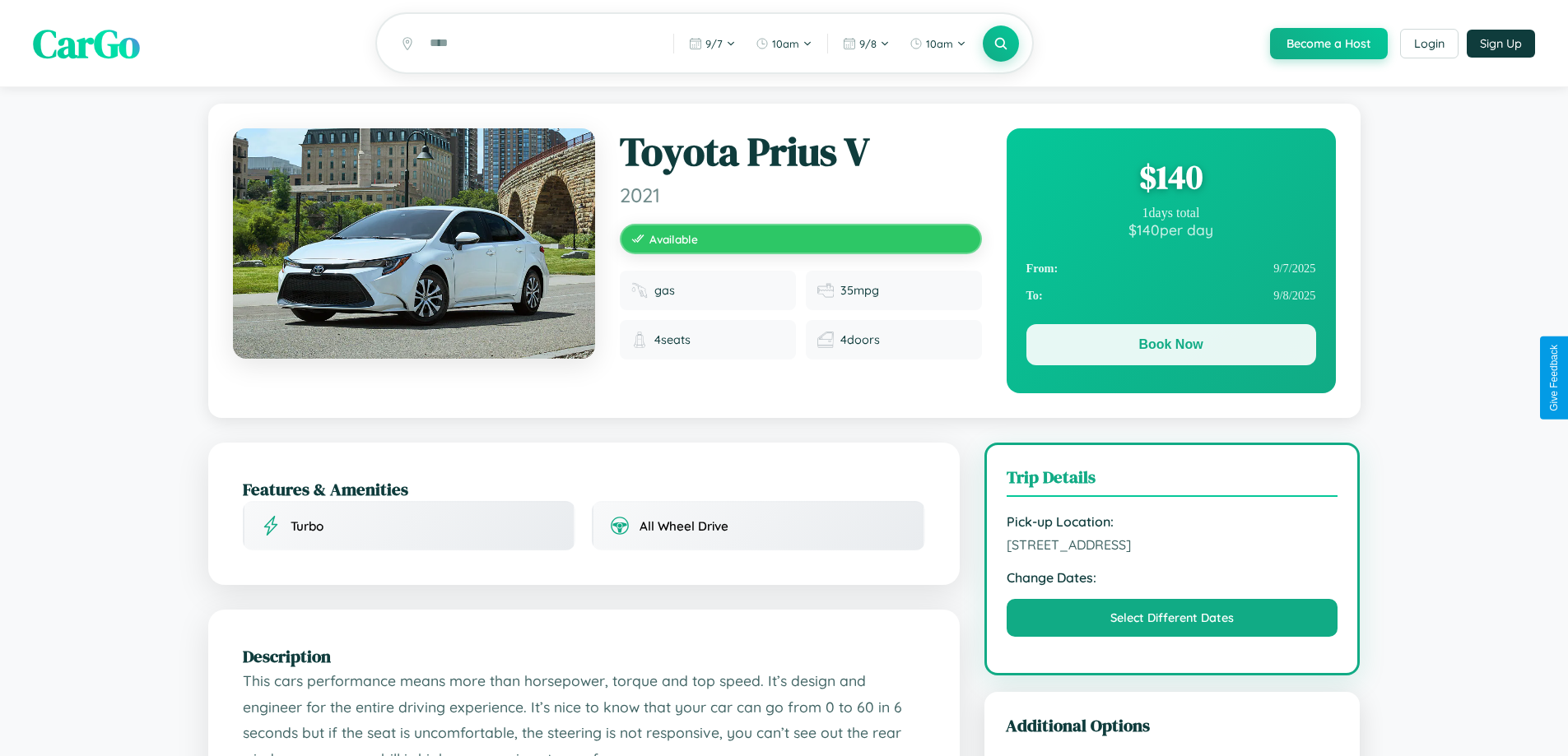
click at [1170, 348] on button "Book Now" at bounding box center [1171, 344] width 290 height 41
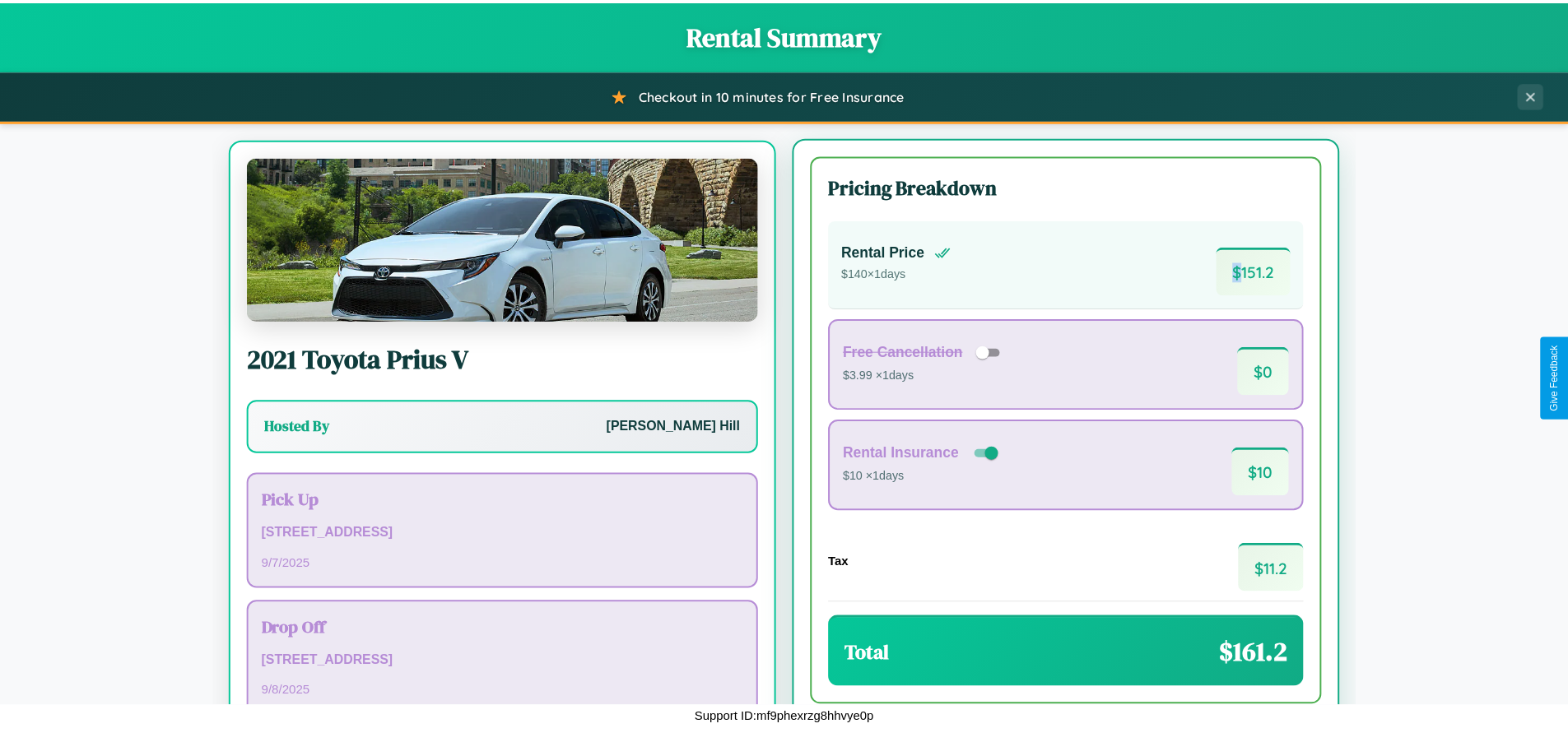
scroll to position [77, 0]
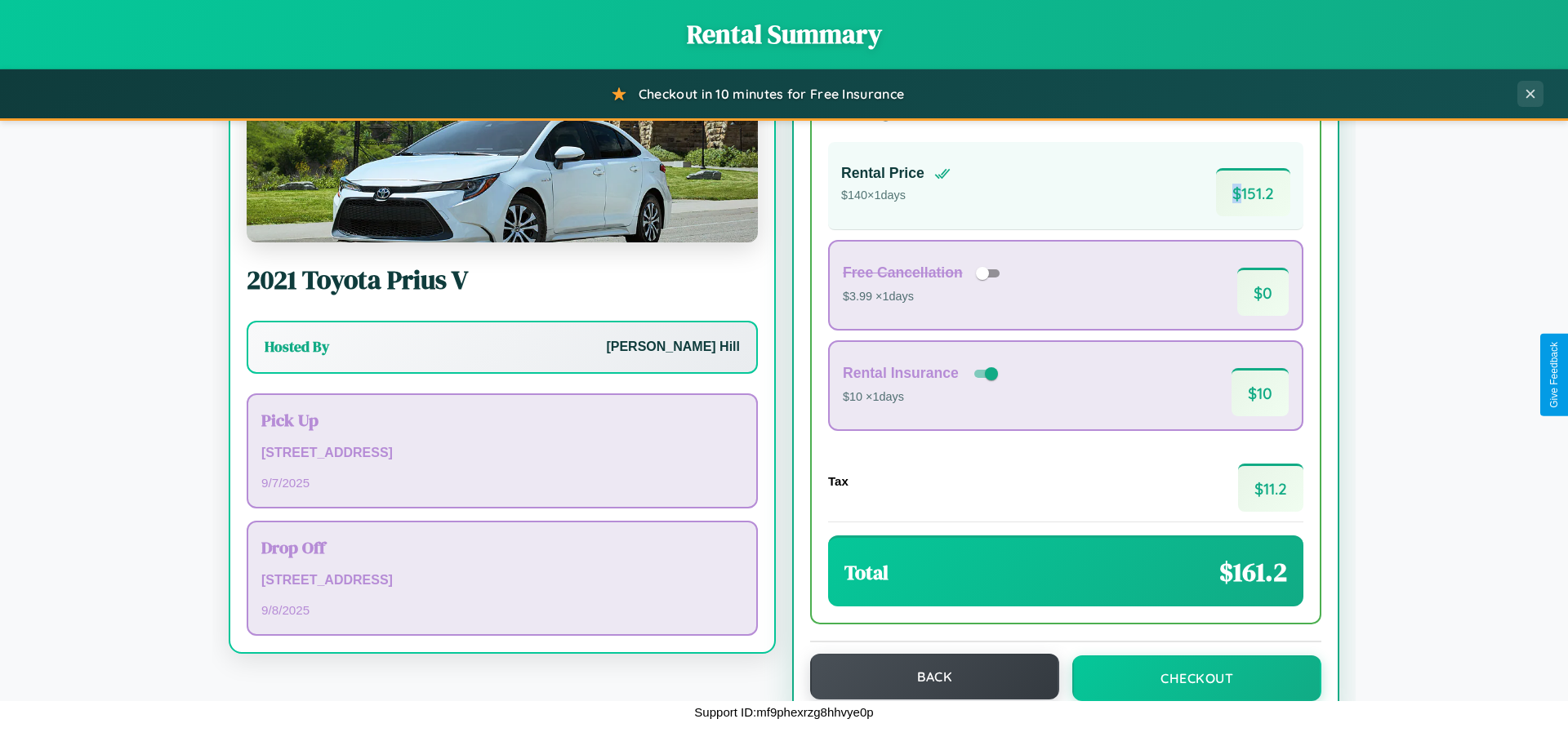
click at [927, 678] on button "Back" at bounding box center [934, 676] width 249 height 46
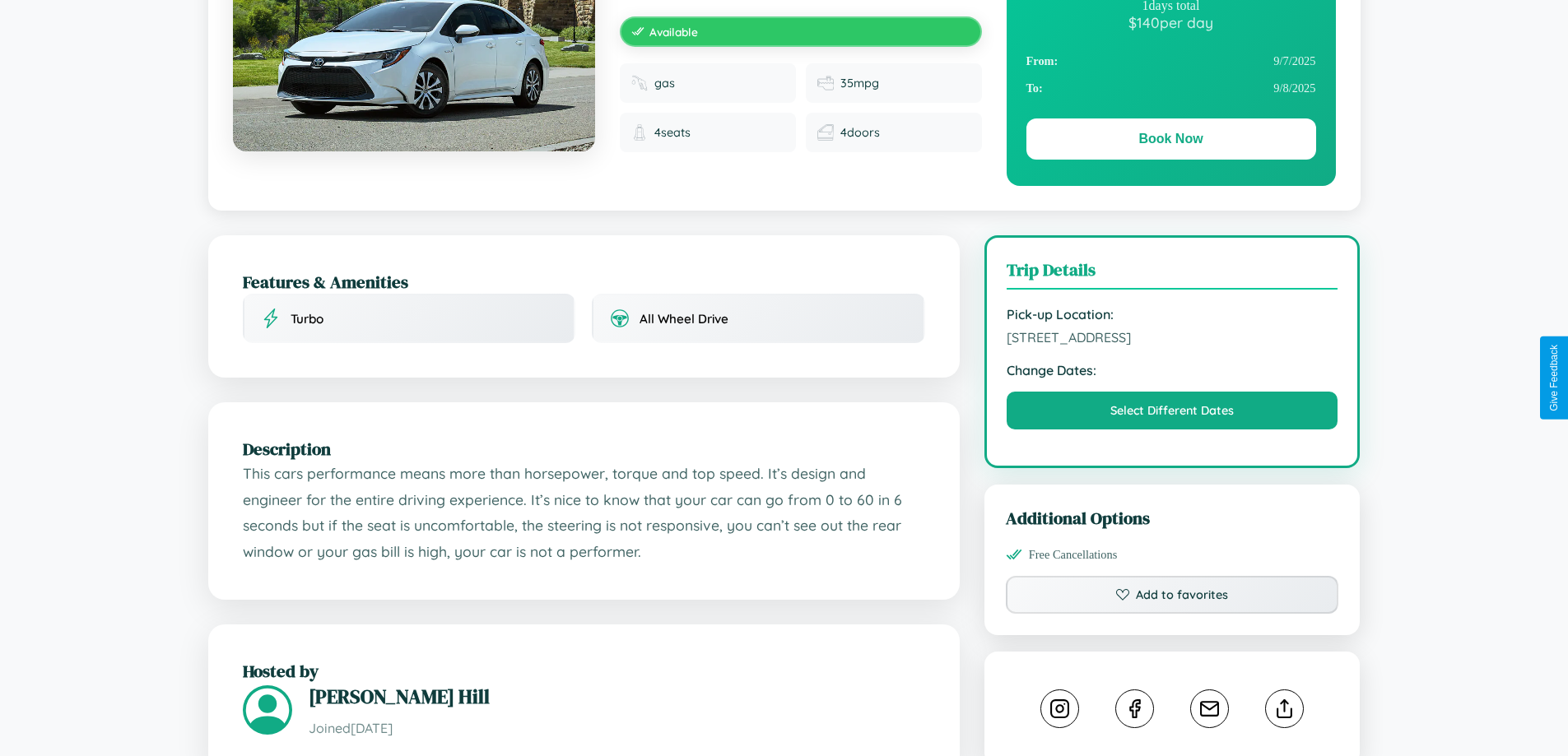
scroll to position [905, 0]
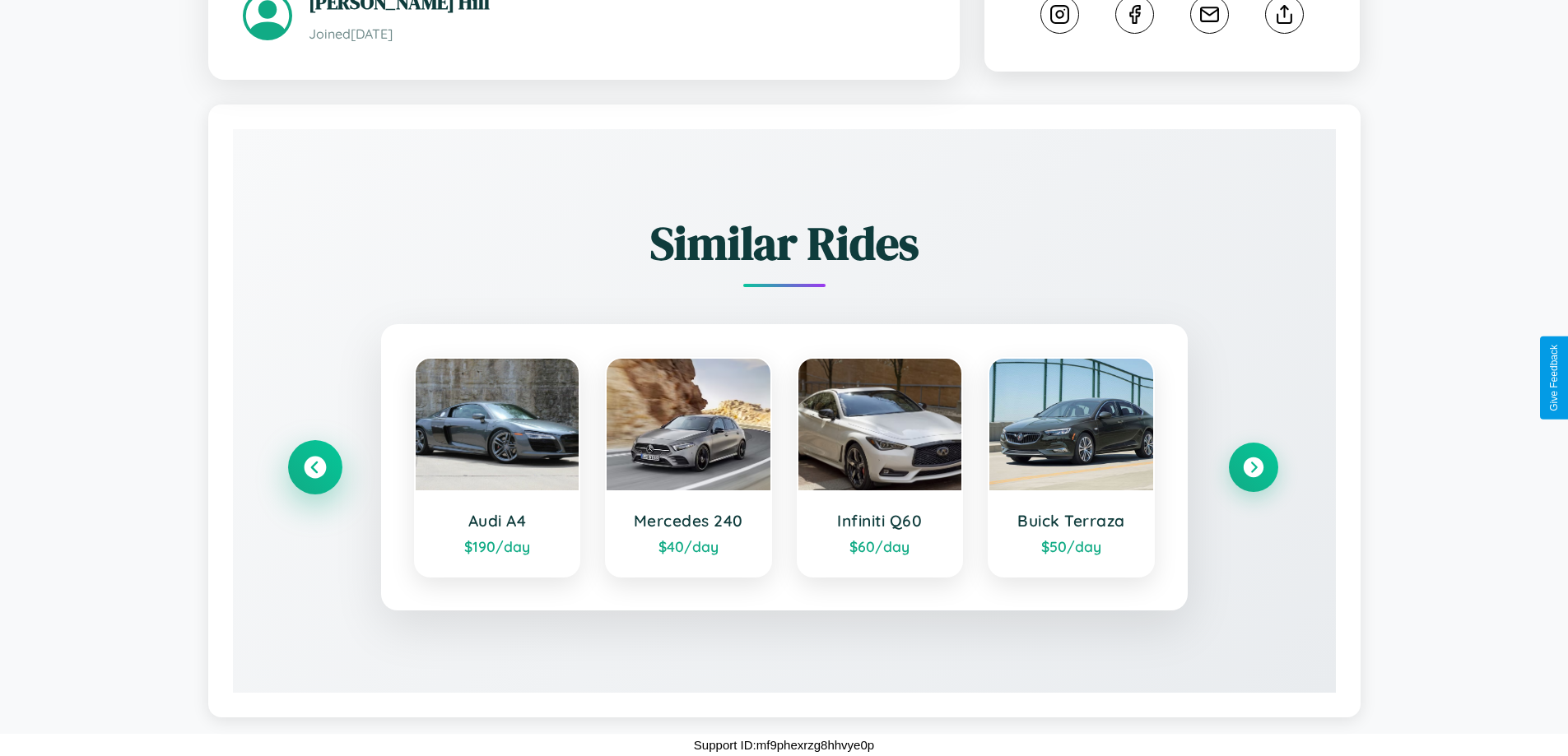
click at [314, 468] on icon at bounding box center [315, 468] width 23 height 23
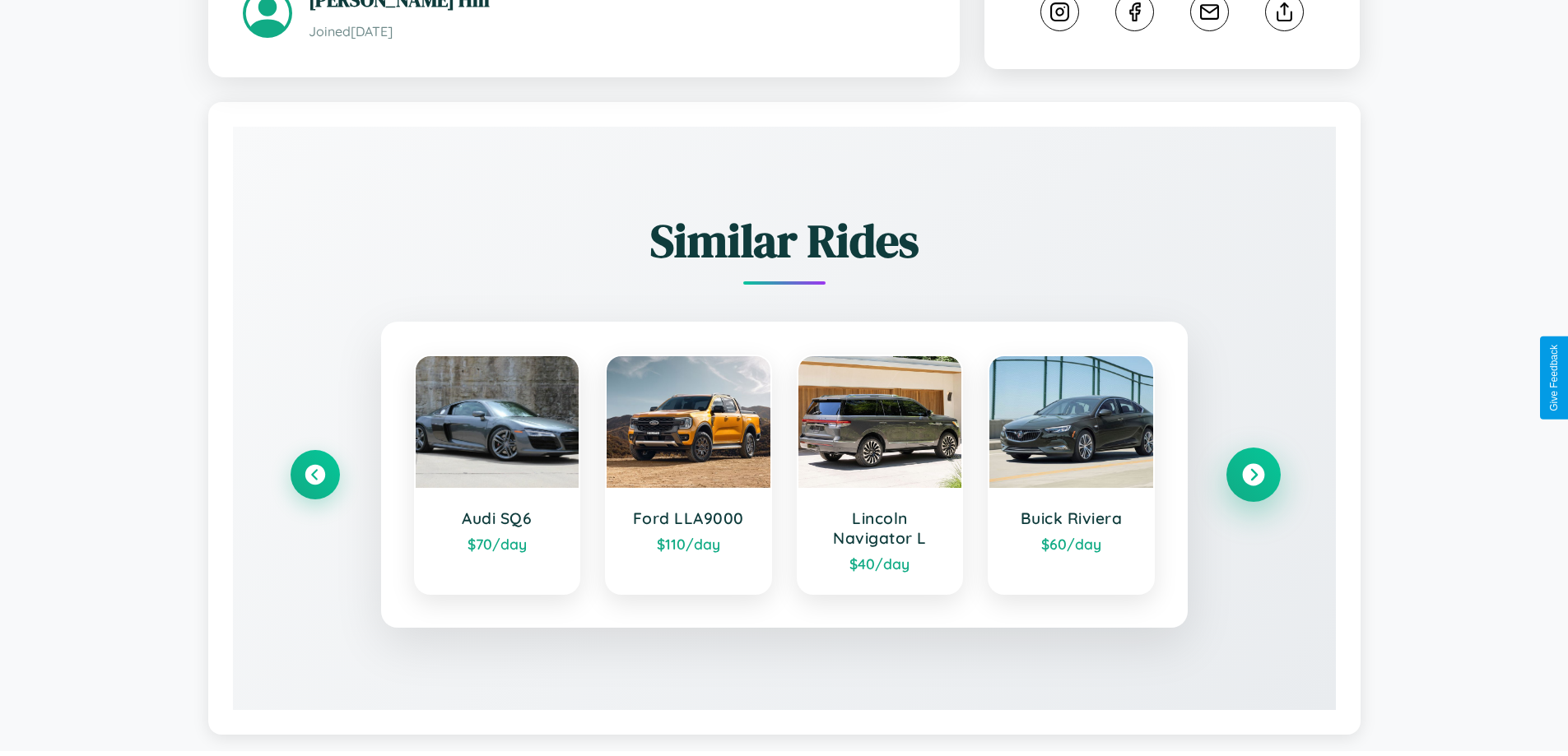
click at [1253, 477] on icon at bounding box center [1253, 475] width 23 height 23
